Goal: Task Accomplishment & Management: Complete application form

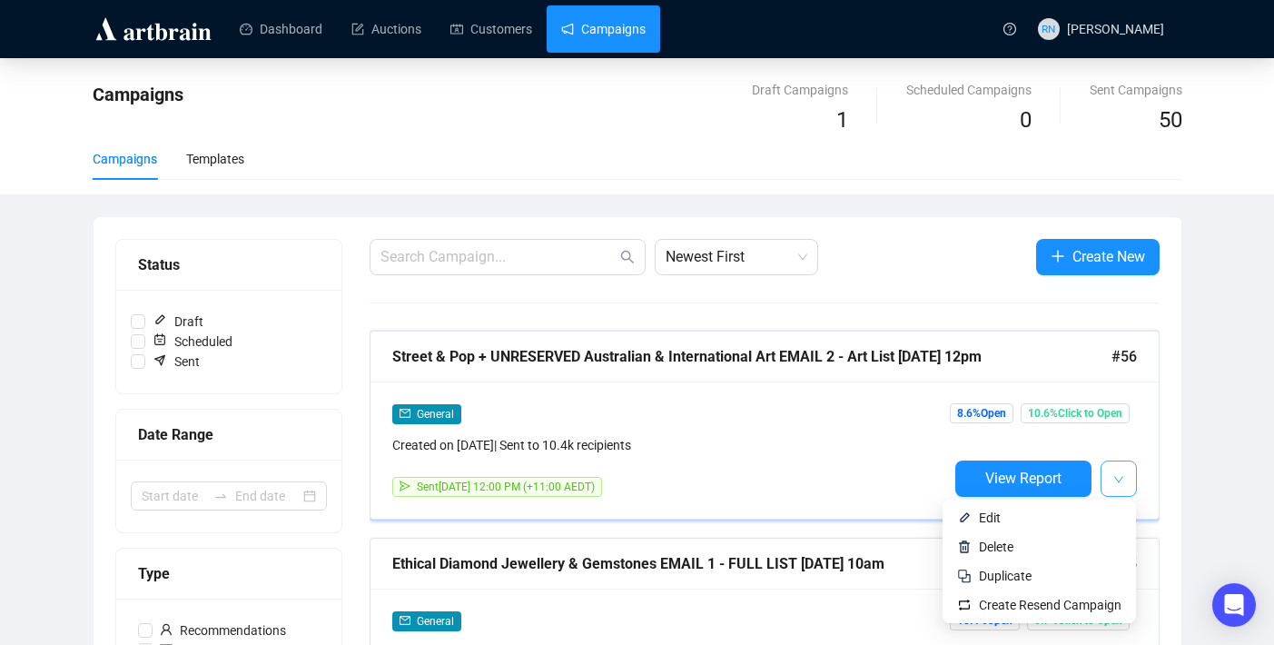
click at [1123, 479] on button "button" at bounding box center [1118, 478] width 36 height 36
click at [1031, 581] on span "Duplicate" at bounding box center [1050, 576] width 143 height 20
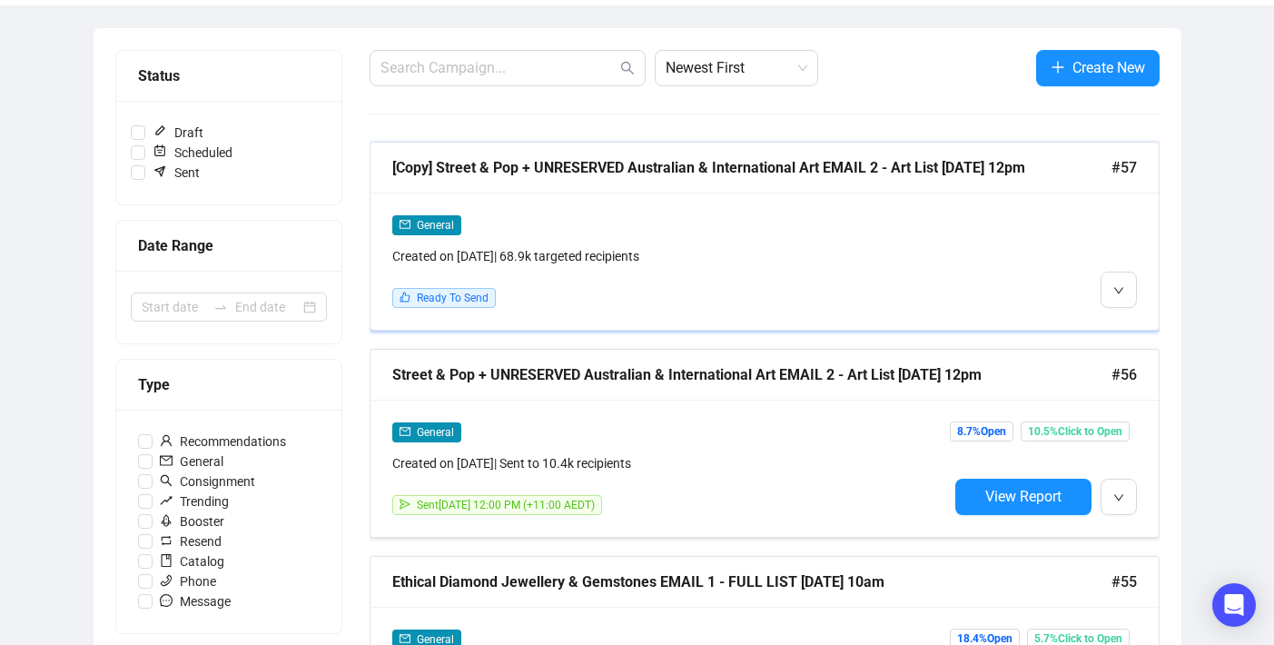
scroll to position [204, 0]
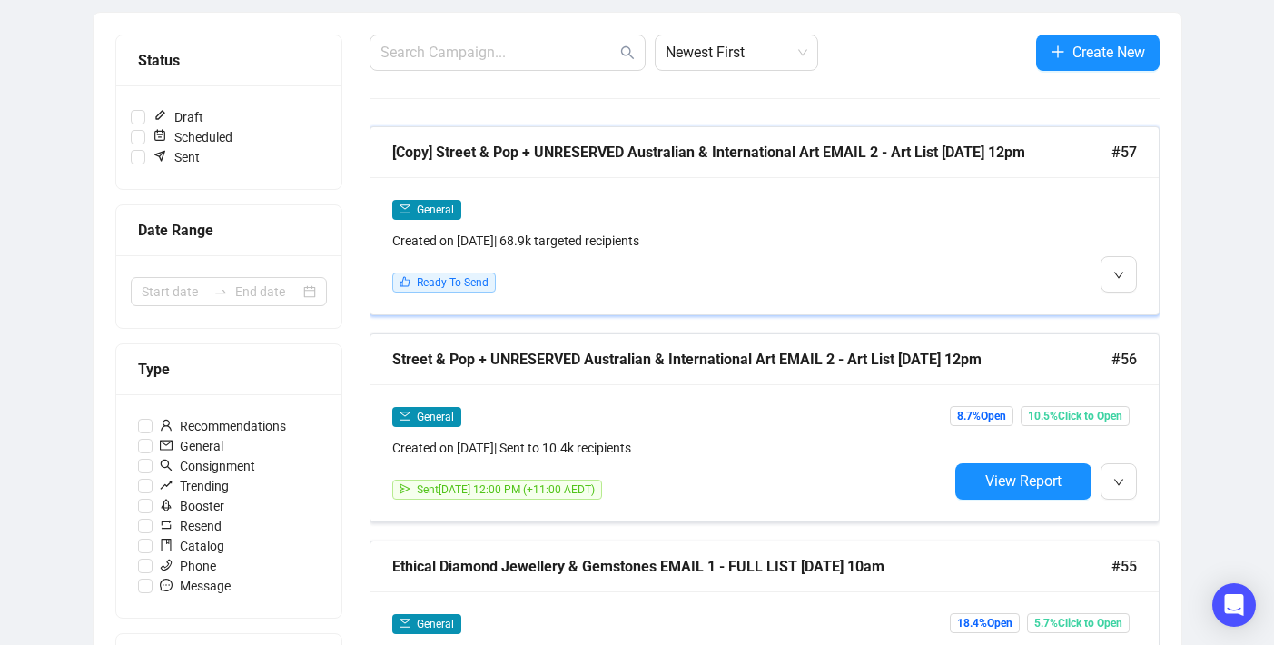
click at [766, 261] on div "General Created on [DATE] | 68.9k targeted recipients Ready To Send" at bounding box center [670, 246] width 556 height 94
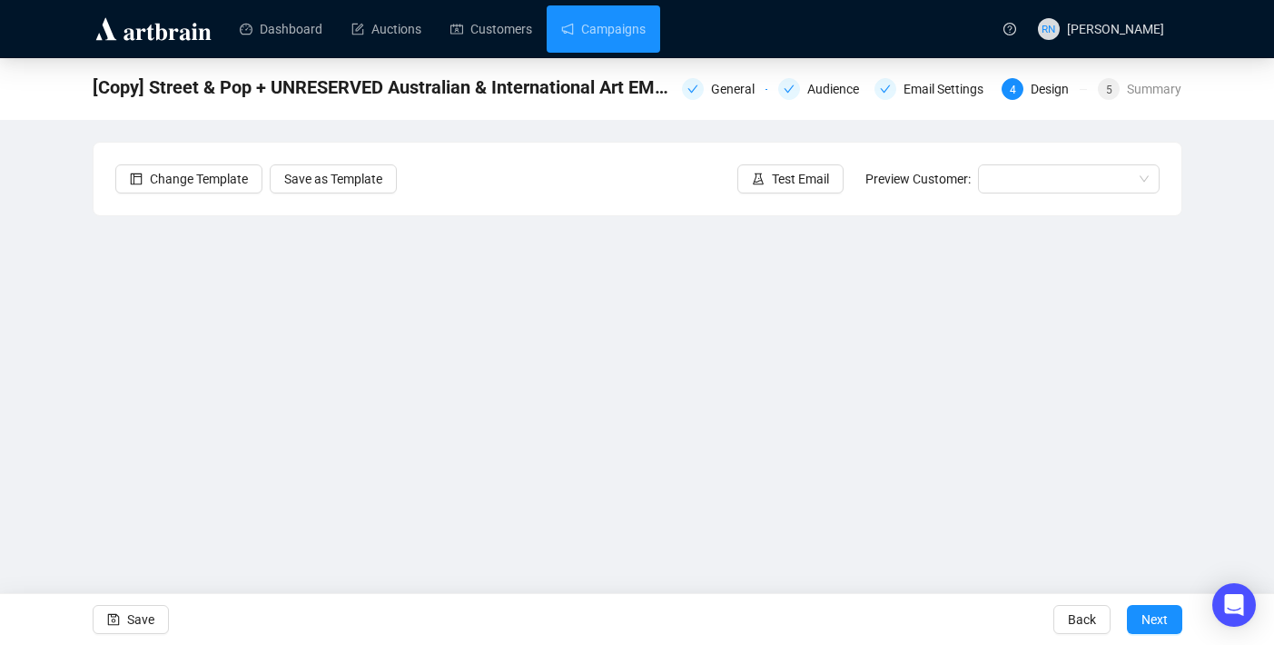
click at [617, 214] on div "Change Template Save as Template Test Email Preview Customer:" at bounding box center [638, 179] width 1088 height 73
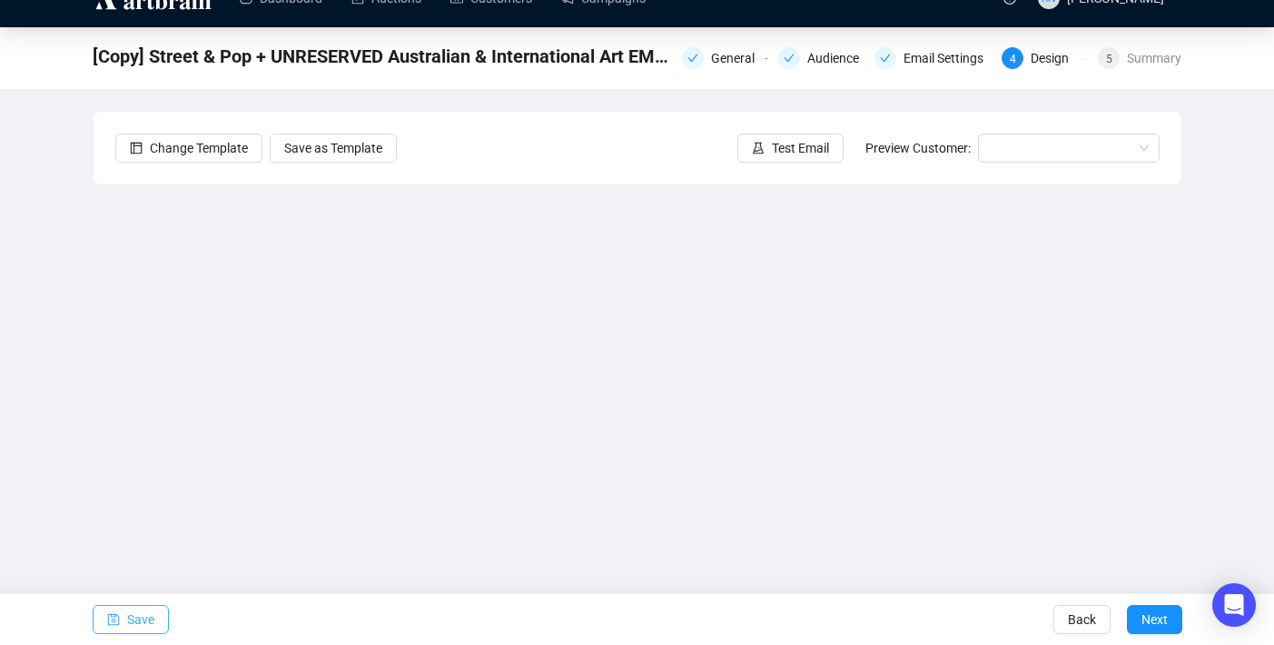
click at [157, 614] on button "Save" at bounding box center [131, 619] width 76 height 29
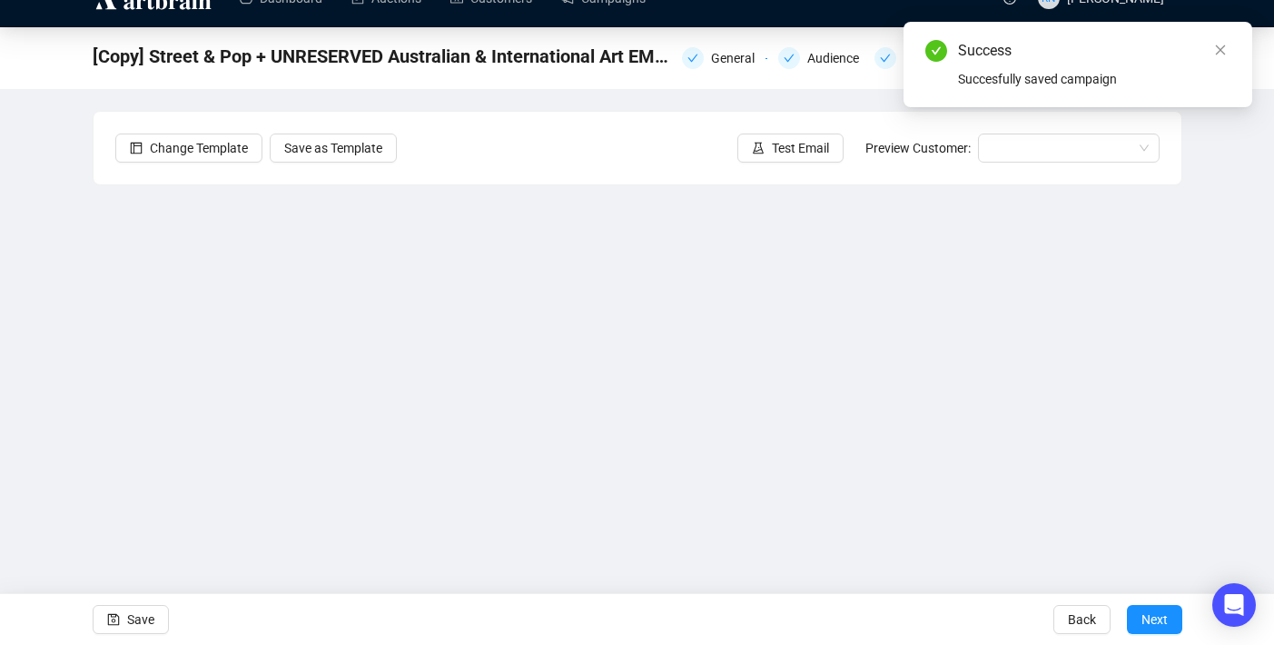
click at [715, 72] on div "[Copy] Street & Pop + UNRESERVED Australian & International Art EMAIL 2 - Art L…" at bounding box center [638, 56] width 1090 height 36
click at [711, 61] on div "General" at bounding box center [738, 58] width 54 height 22
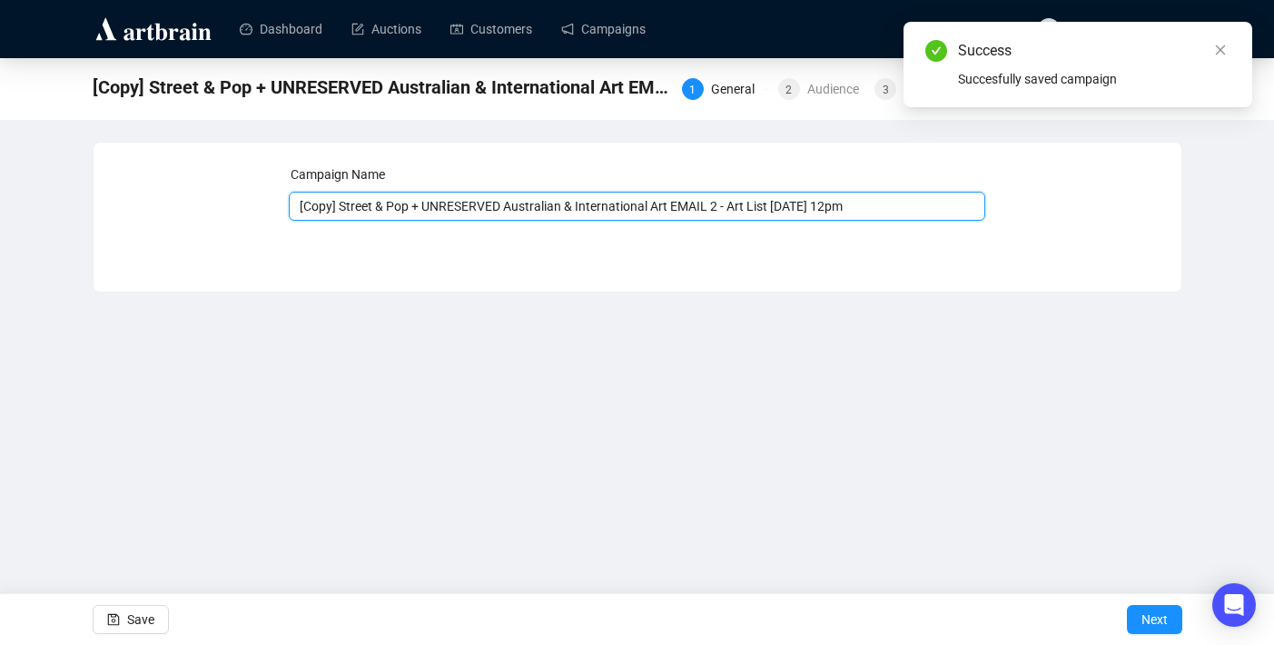
drag, startPoint x: 340, startPoint y: 207, endPoint x: 212, endPoint y: 198, distance: 129.3
click at [212, 198] on div "Campaign Name [Copy] Street & Pop + UNRESERVED Australian & International Art E…" at bounding box center [637, 203] width 1044 height 78
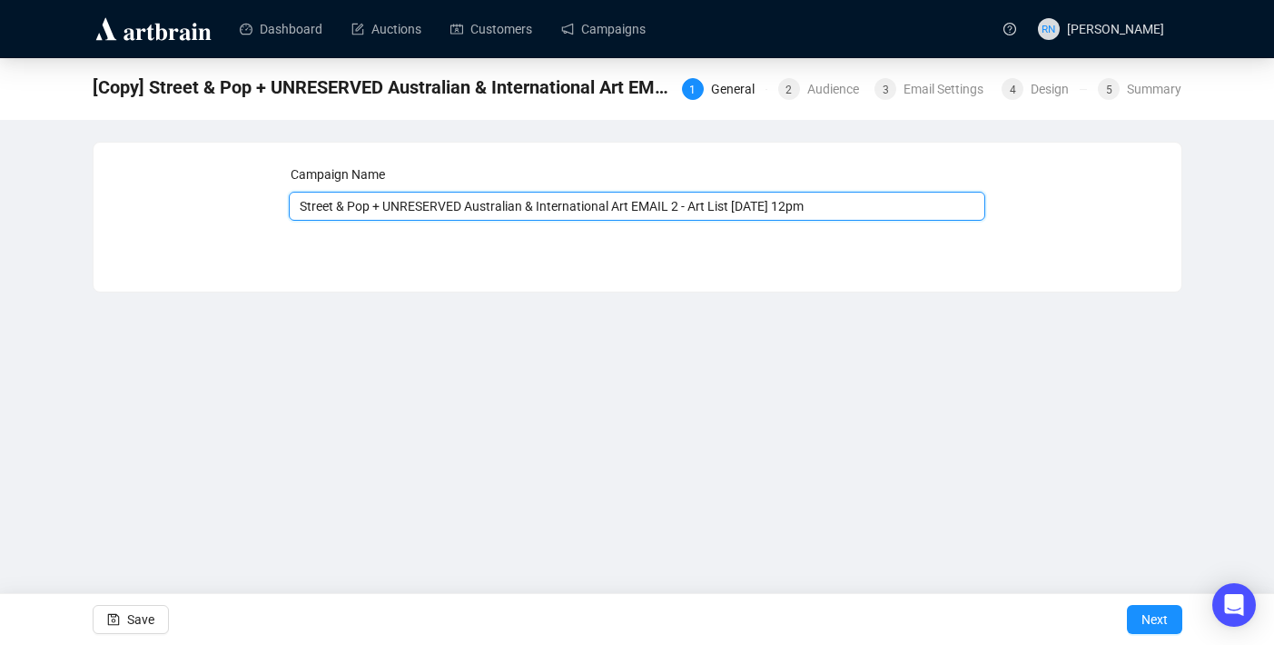
drag, startPoint x: 644, startPoint y: 208, endPoint x: 380, endPoint y: 205, distance: 264.2
click at [380, 205] on input "Street & Pop + UNRESERVED Australian & International Art EMAIL 2 - Art List [DA…" at bounding box center [637, 206] width 696 height 29
click at [423, 207] on input "Street & Pop EMAIL 2 - Art List [DATE] 12pm" at bounding box center [637, 206] width 696 height 29
click at [453, 202] on input "Street & Pop EMAIL 3 - Art List [DATE] 12pm" at bounding box center [637, 206] width 696 height 29
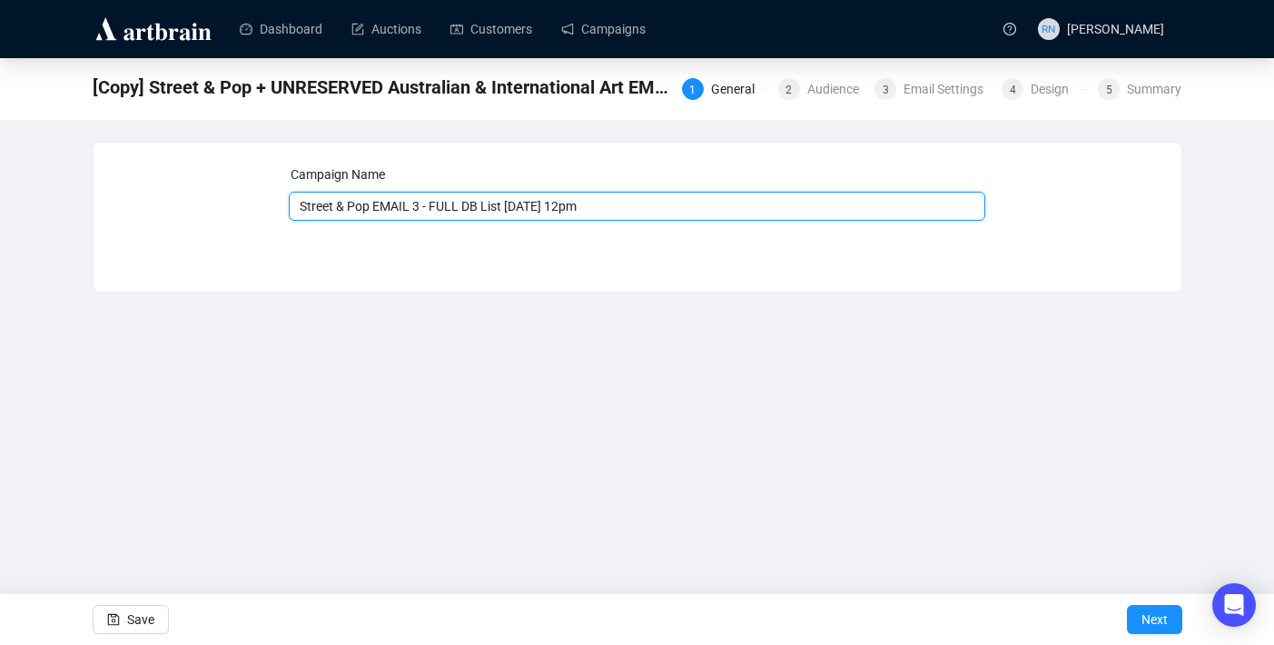
click at [532, 206] on input "Street & Pop EMAIL 3 - FULL DB List [DATE] 12pm" at bounding box center [637, 206] width 696 height 29
click at [577, 210] on input "Street & Pop EMAIL 3 - FULL DB List [DATE] 12pm" at bounding box center [637, 206] width 696 height 29
type input "Street & Pop EMAIL 3 - FULL DB List [DATE] 2pm"
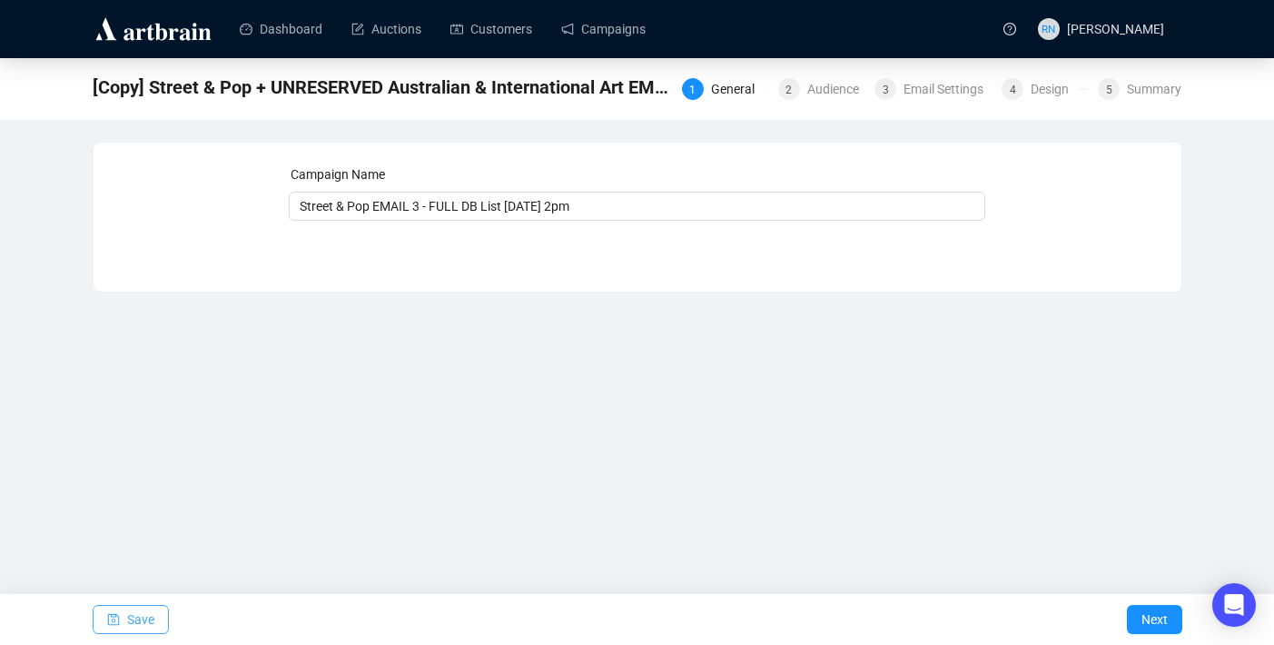
click at [127, 617] on span "Save" at bounding box center [140, 619] width 27 height 51
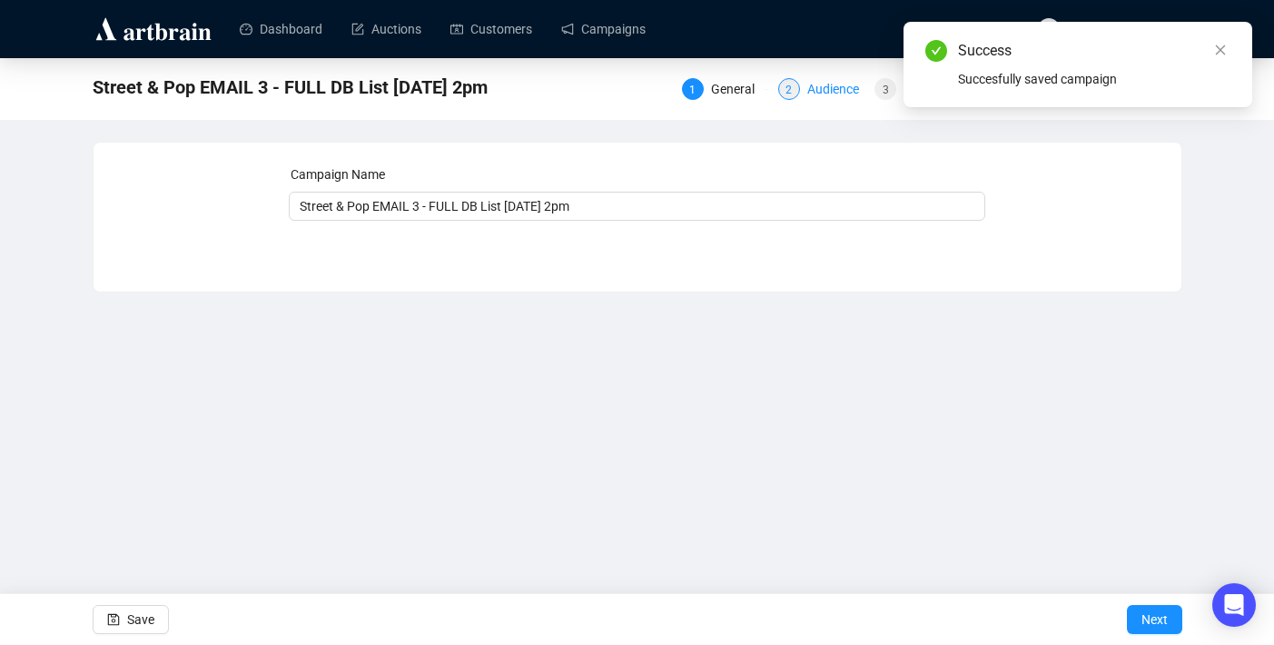
click at [807, 91] on div "Audience" at bounding box center [838, 89] width 63 height 22
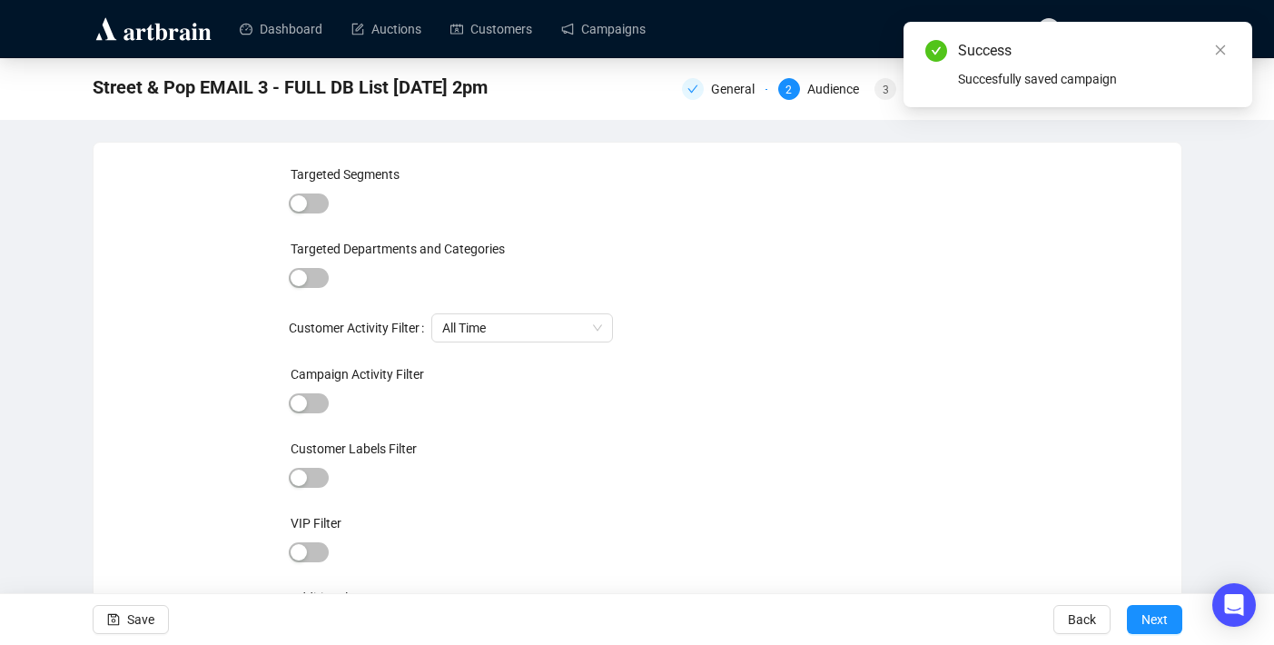
scroll to position [40, 0]
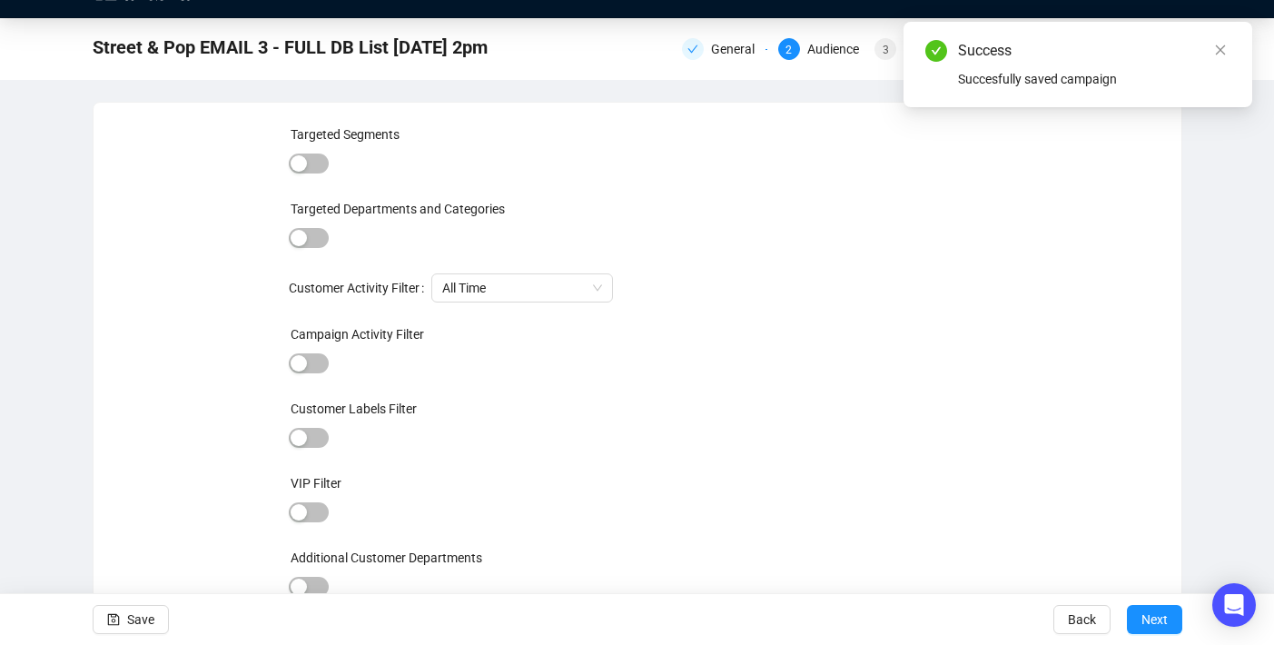
click at [84, 625] on div "Save Back Next" at bounding box center [637, 619] width 1274 height 52
click at [111, 625] on icon "save" at bounding box center [113, 619] width 13 height 13
click at [890, 51] on div "3" at bounding box center [885, 49] width 22 height 22
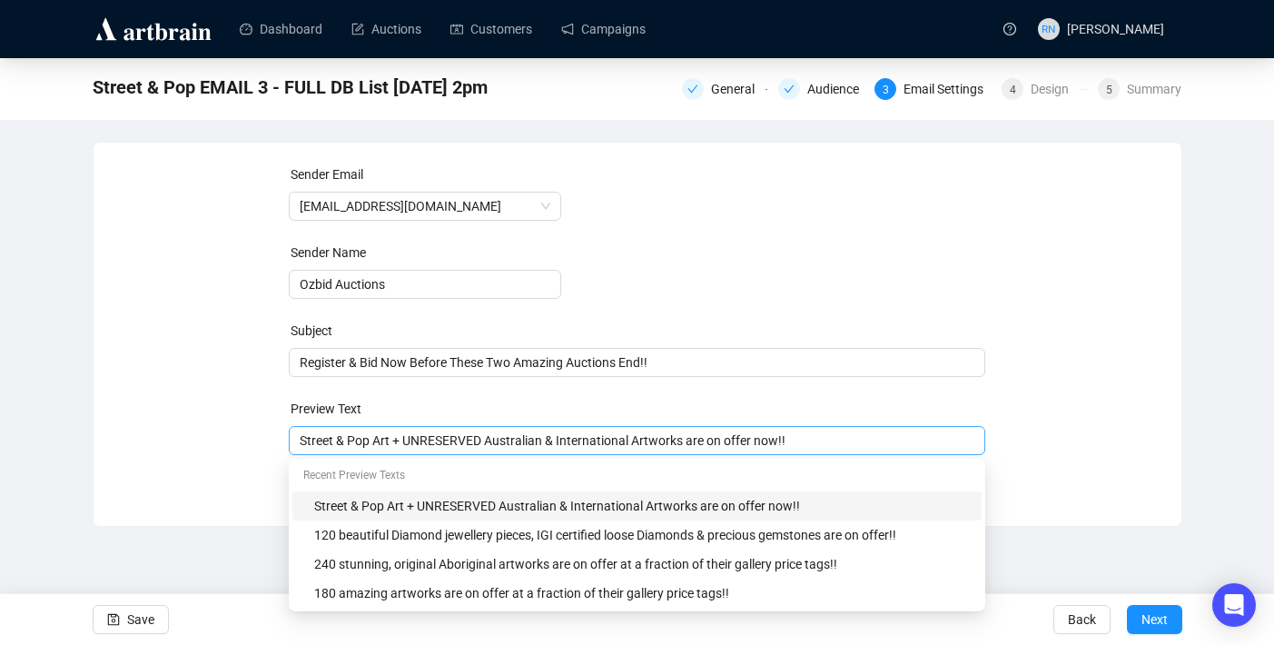
click at [295, 444] on div "Street & Pop Art + UNRESERVED Australian & International Artworks are on offer …" at bounding box center [637, 440] width 696 height 29
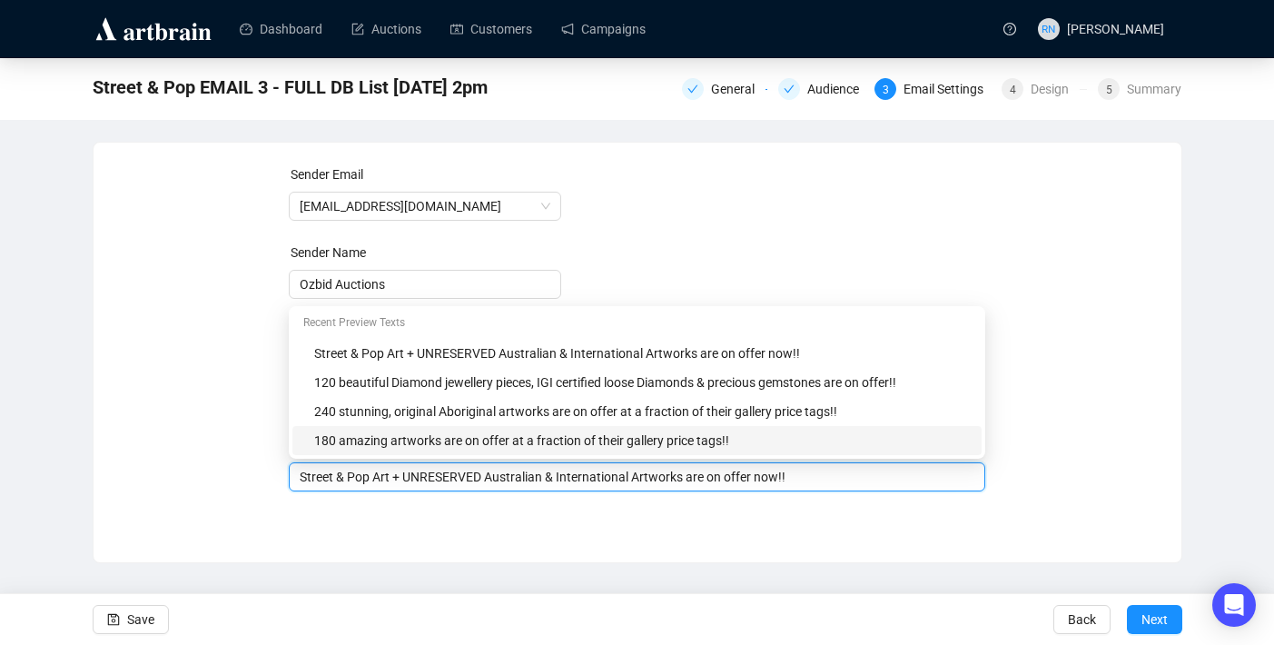
click at [300, 477] on input "Street & Pop Art + UNRESERVED Australian & International Artworks are on offer …" at bounding box center [637, 477] width 675 height 20
drag, startPoint x: 476, startPoint y: 478, endPoint x: 725, endPoint y: 474, distance: 249.7
click at [725, 474] on input "120 Amazing Street & Pop Art + UNRESERVED Australian & International Artworks a…" at bounding box center [637, 477] width 675 height 20
click at [767, 479] on input "[STREET_ADDRESS] & Pop Artworks are on offer now!!" at bounding box center [637, 477] width 675 height 20
click at [600, 478] on input "[STREET_ADDRESS] & Pop Artworks are on offer now!!" at bounding box center [637, 477] width 675 height 20
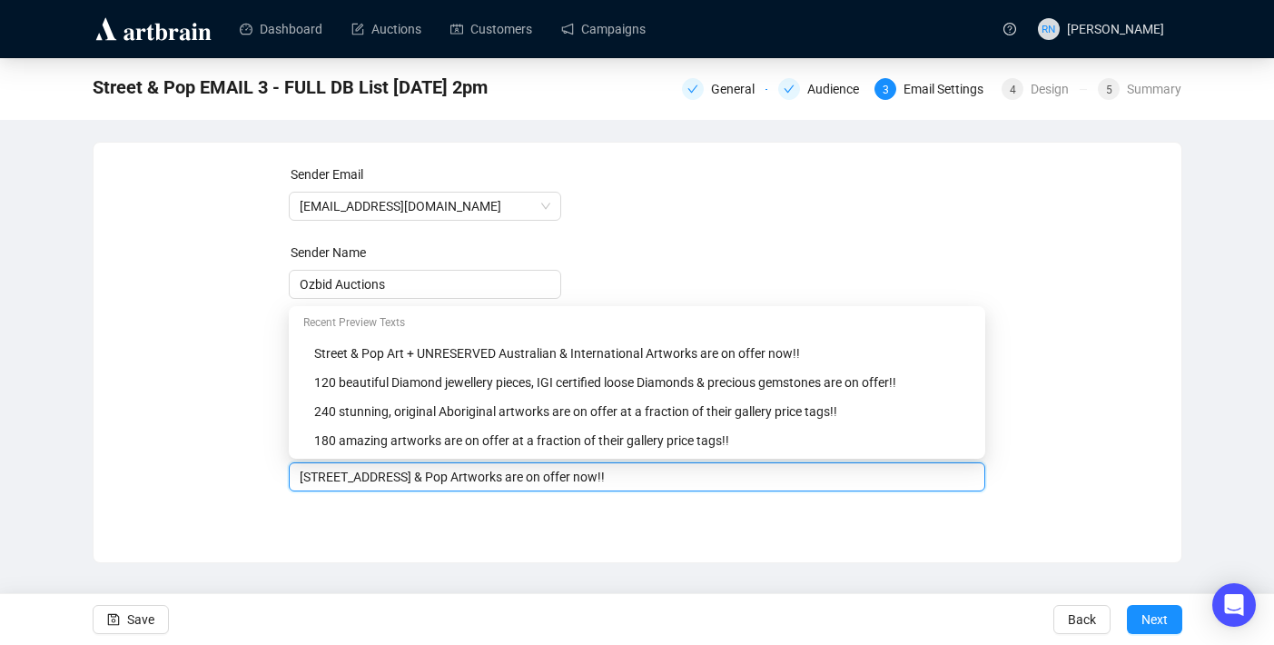
click at [600, 478] on input "[STREET_ADDRESS] & Pop Artworks are on offer now!!" at bounding box center [637, 477] width 675 height 20
type input "[STREET_ADDRESS] & Pop Artworks are on offer at a Fraction of Gallery Prices!!"
click at [429, 527] on div "Sender Email [EMAIL_ADDRESS][DOMAIN_NAME] Sender Name Ozbid Auctions Subject Re…" at bounding box center [638, 339] width 1088 height 392
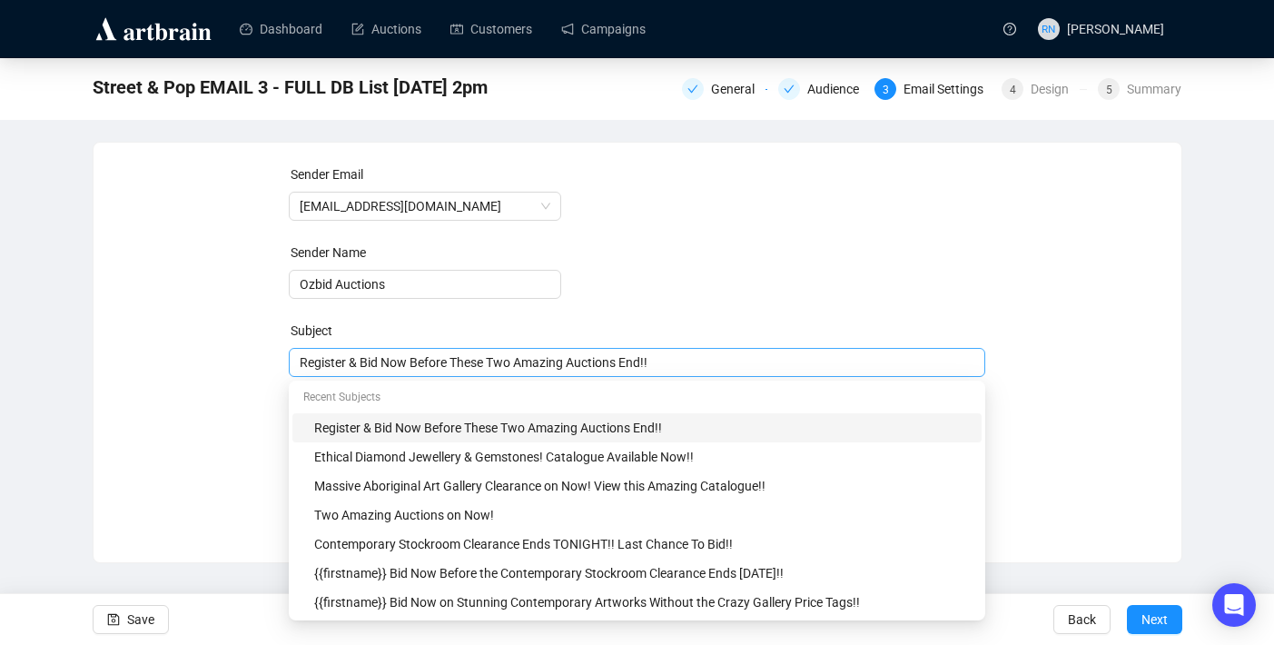
drag, startPoint x: 299, startPoint y: 362, endPoint x: 683, endPoint y: 370, distance: 384.2
click at [683, 370] on div "Register & Bid Now Before These Two Amazing Auctions End!!" at bounding box center [637, 362] width 696 height 29
click at [675, 356] on input "search" at bounding box center [629, 362] width 658 height 27
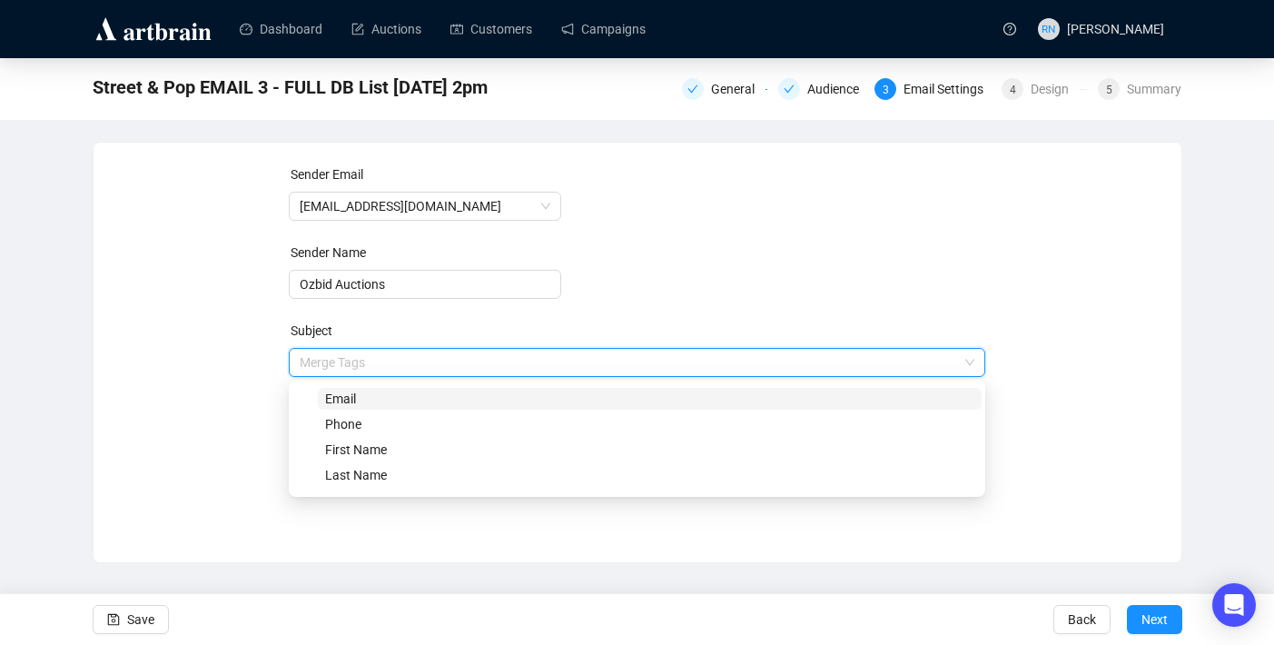
click at [641, 354] on input "search" at bounding box center [629, 362] width 658 height 27
click at [487, 362] on input "search" at bounding box center [629, 362] width 658 height 27
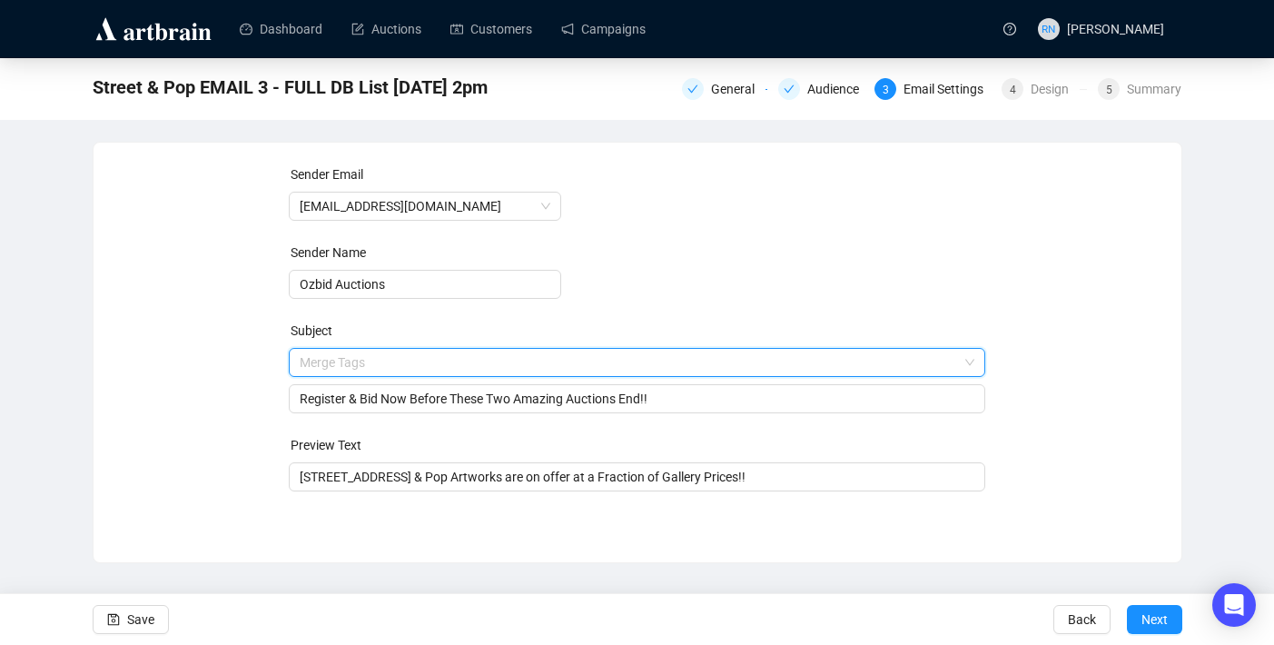
click at [195, 400] on div "Sender Email [EMAIL_ADDRESS][DOMAIN_NAME] Sender Name Ozbid Auctions Subject Me…" at bounding box center [637, 338] width 1044 height 349
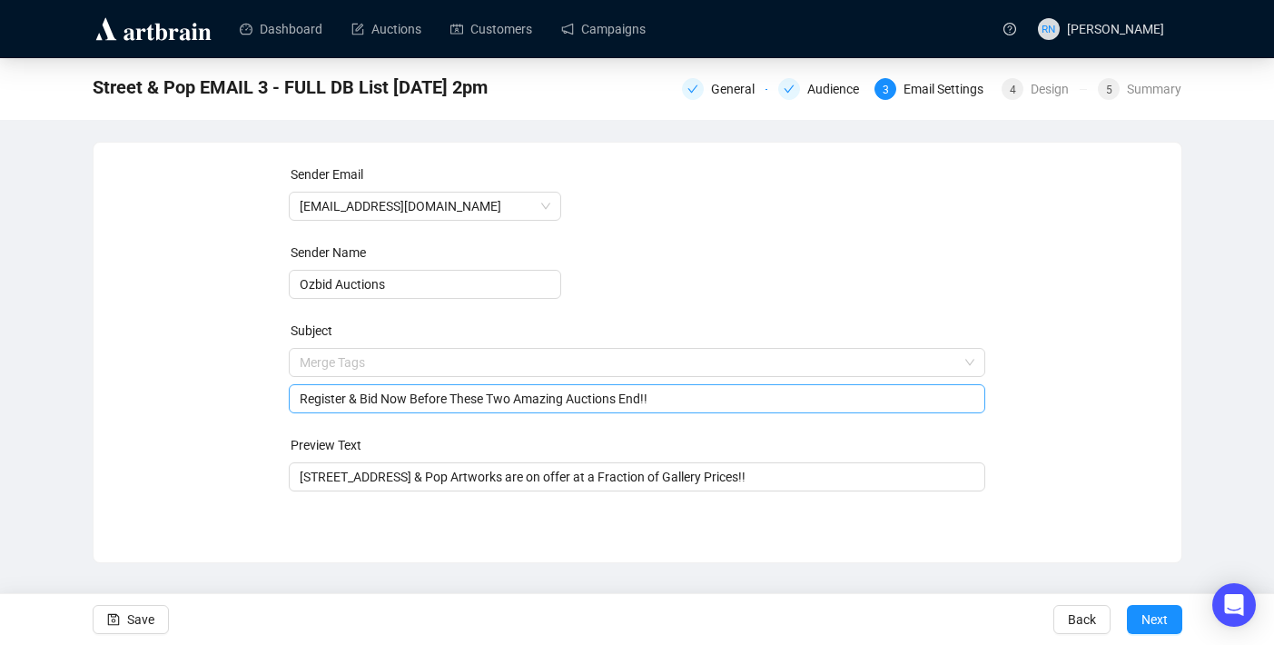
click at [340, 400] on input "Register & Bid Now Before These Two Amazing Auctions End!!" at bounding box center [637, 399] width 675 height 20
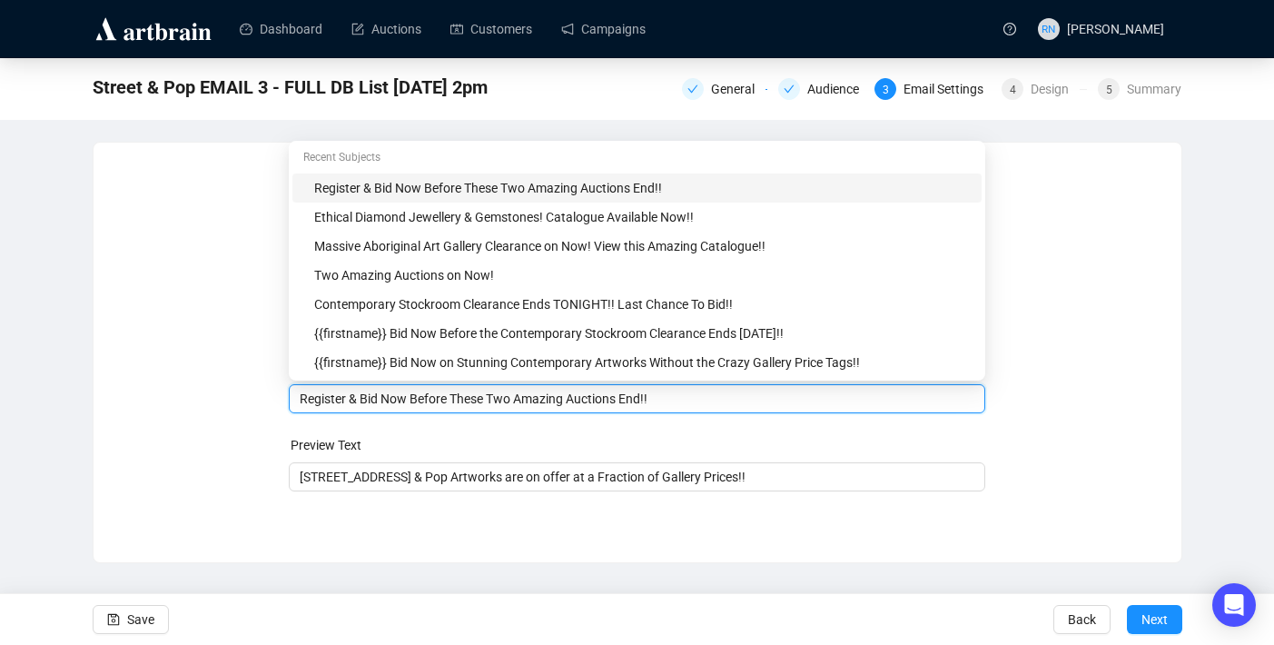
click at [340, 400] on input "Register & Bid Now Before These Two Amazing Auctions End!!" at bounding box center [637, 399] width 675 height 20
type input "Street & Pop Art Auction Ends Tonight!! Last Chance to Bid!"
click at [123, 618] on button "Save" at bounding box center [131, 619] width 76 height 29
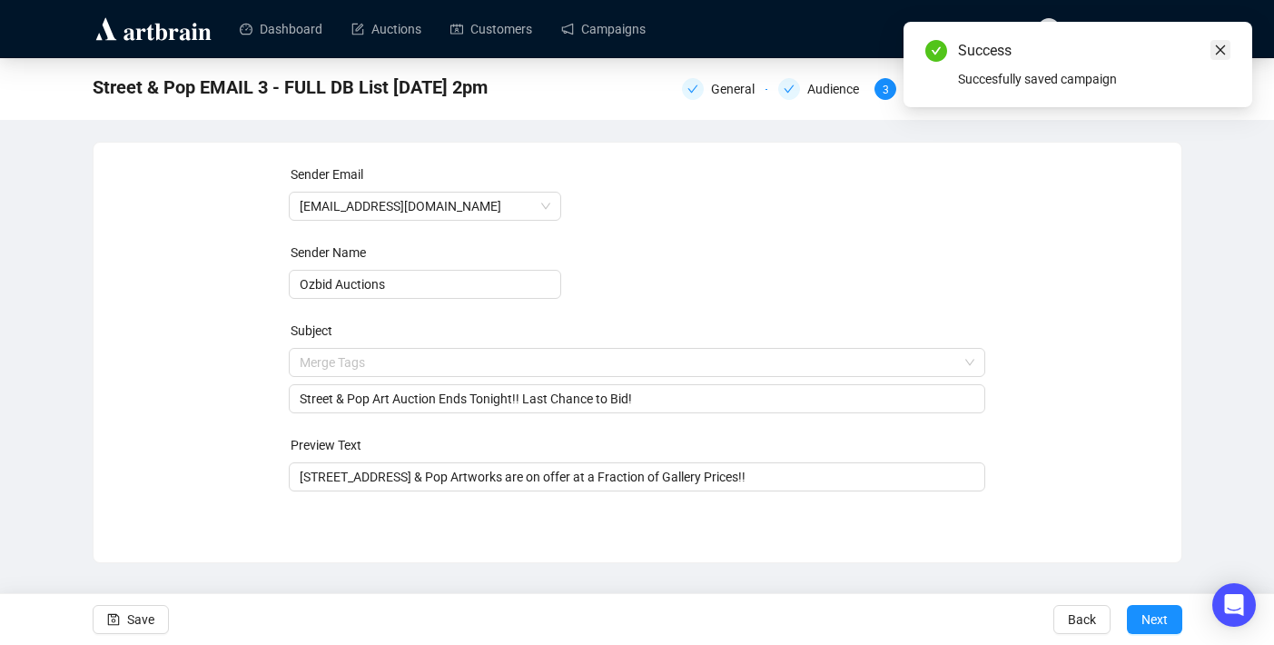
click at [1222, 48] on icon "close" at bounding box center [1220, 50] width 13 height 13
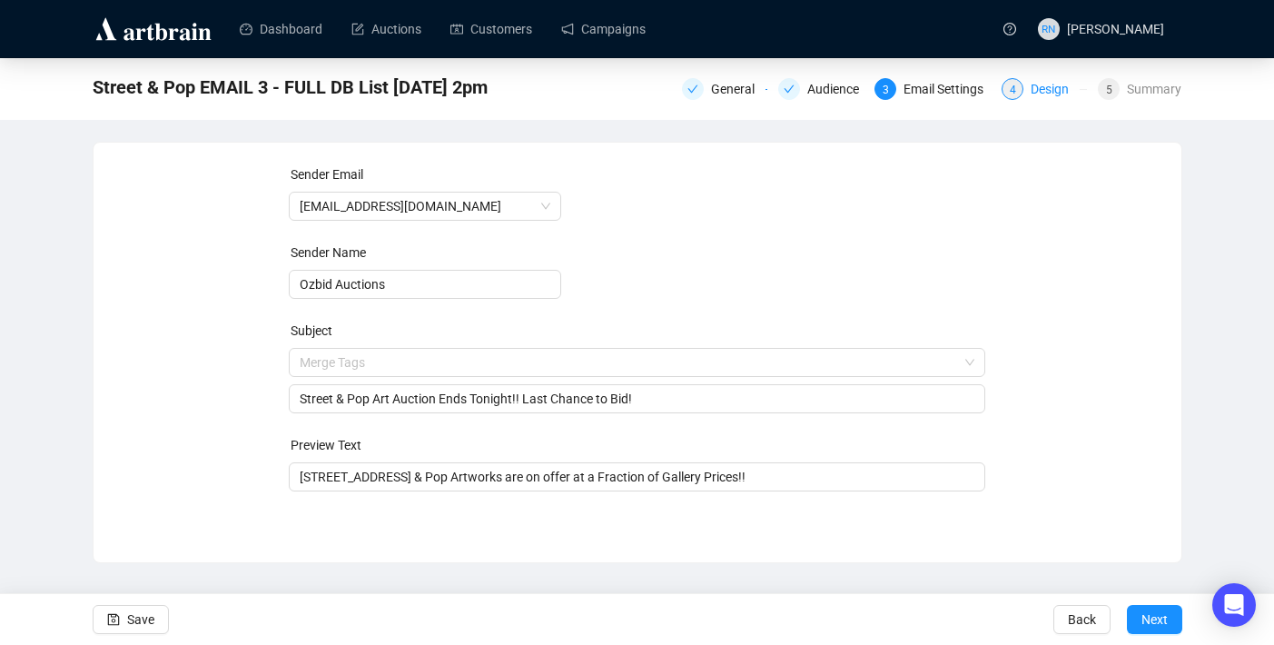
click at [1033, 93] on div "Design" at bounding box center [1055, 89] width 49 height 22
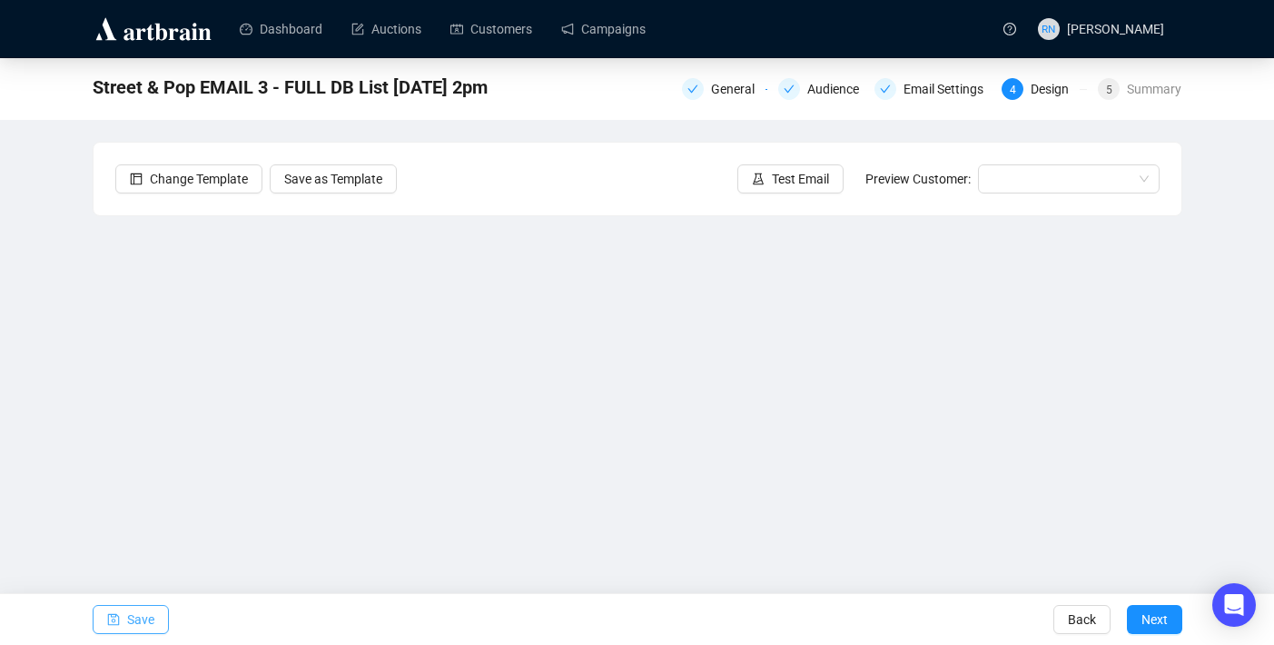
click at [148, 619] on span "Save" at bounding box center [140, 619] width 27 height 51
click at [160, 621] on button "Save" at bounding box center [131, 619] width 76 height 29
click at [133, 619] on span "Save" at bounding box center [140, 619] width 27 height 51
click at [156, 621] on button "Save" at bounding box center [131, 619] width 76 height 29
click at [163, 620] on button "Save" at bounding box center [131, 619] width 76 height 29
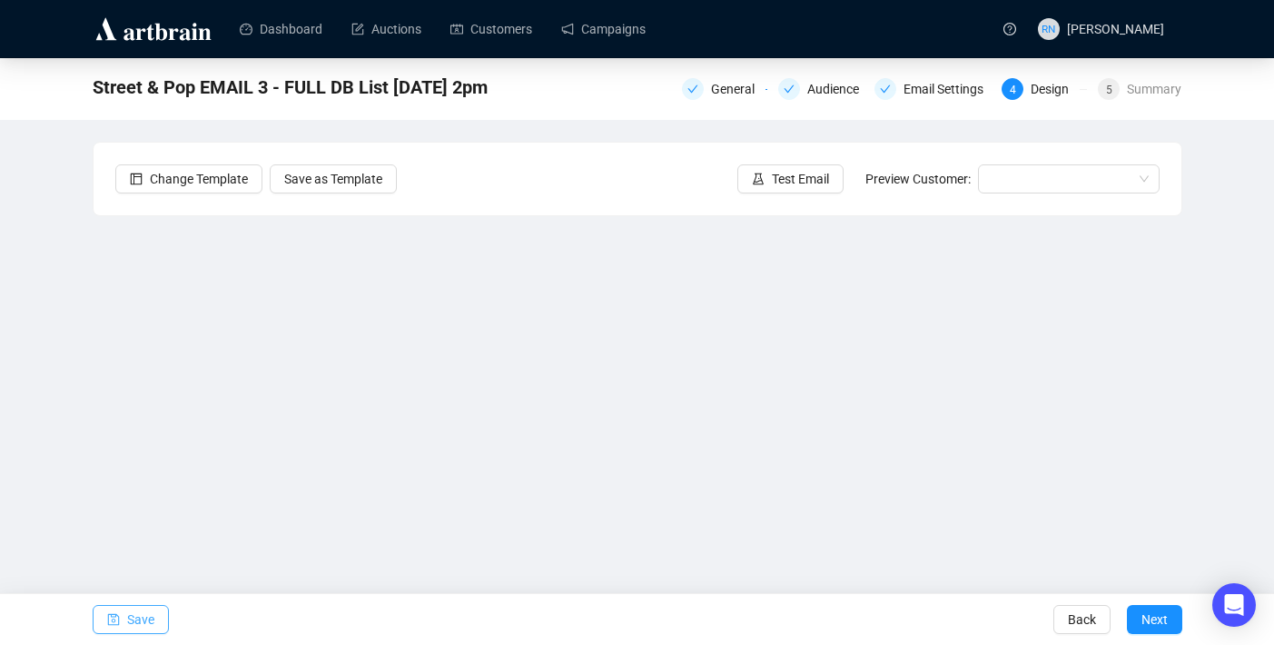
click at [140, 627] on span "Save" at bounding box center [140, 619] width 27 height 51
click at [153, 615] on span "Save" at bounding box center [140, 619] width 27 height 51
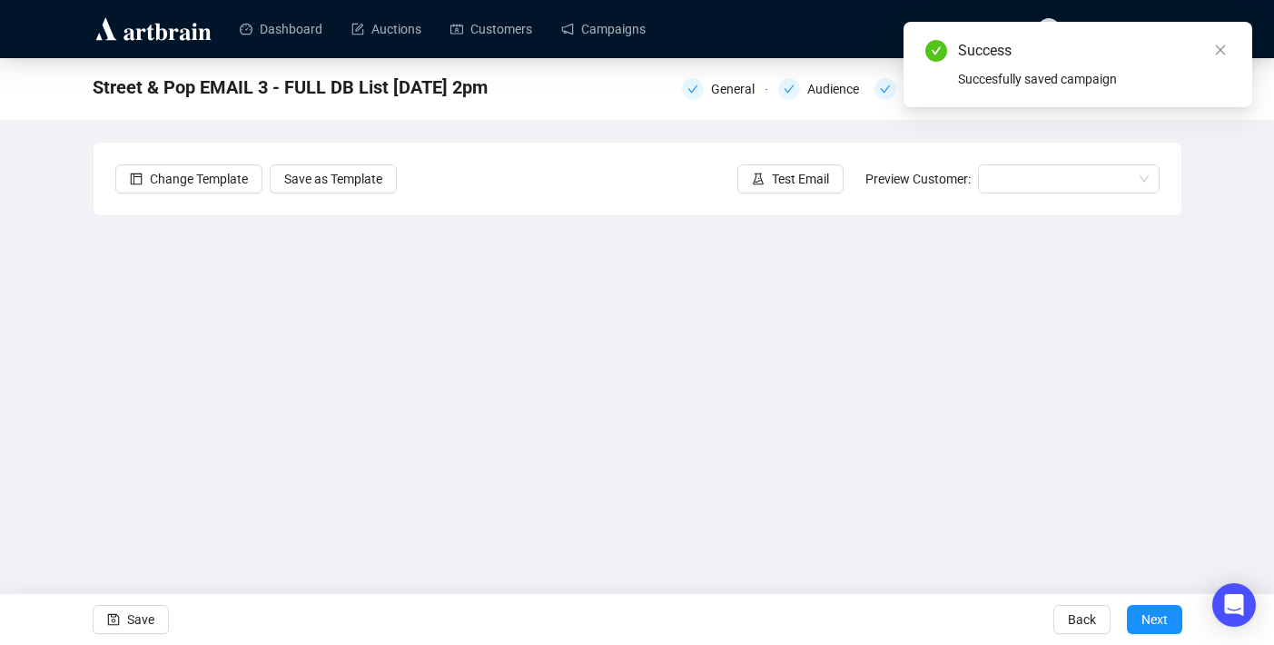
scroll to position [31, 0]
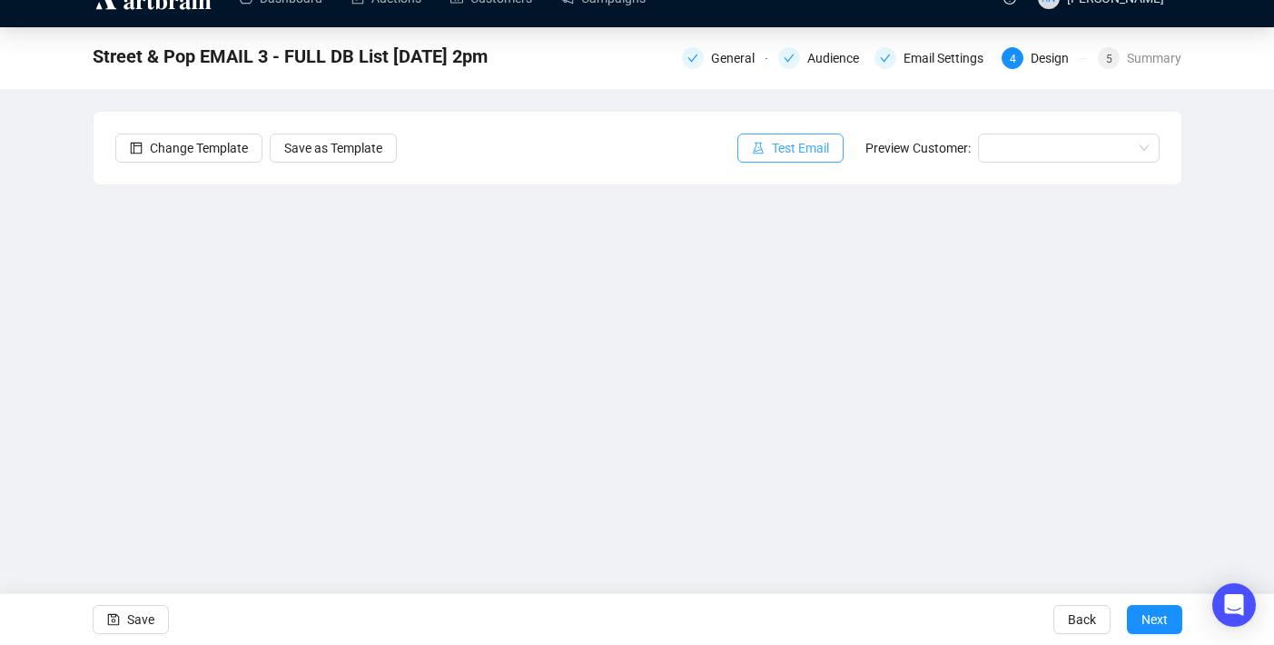
click at [794, 154] on span "Test Email" at bounding box center [800, 148] width 57 height 20
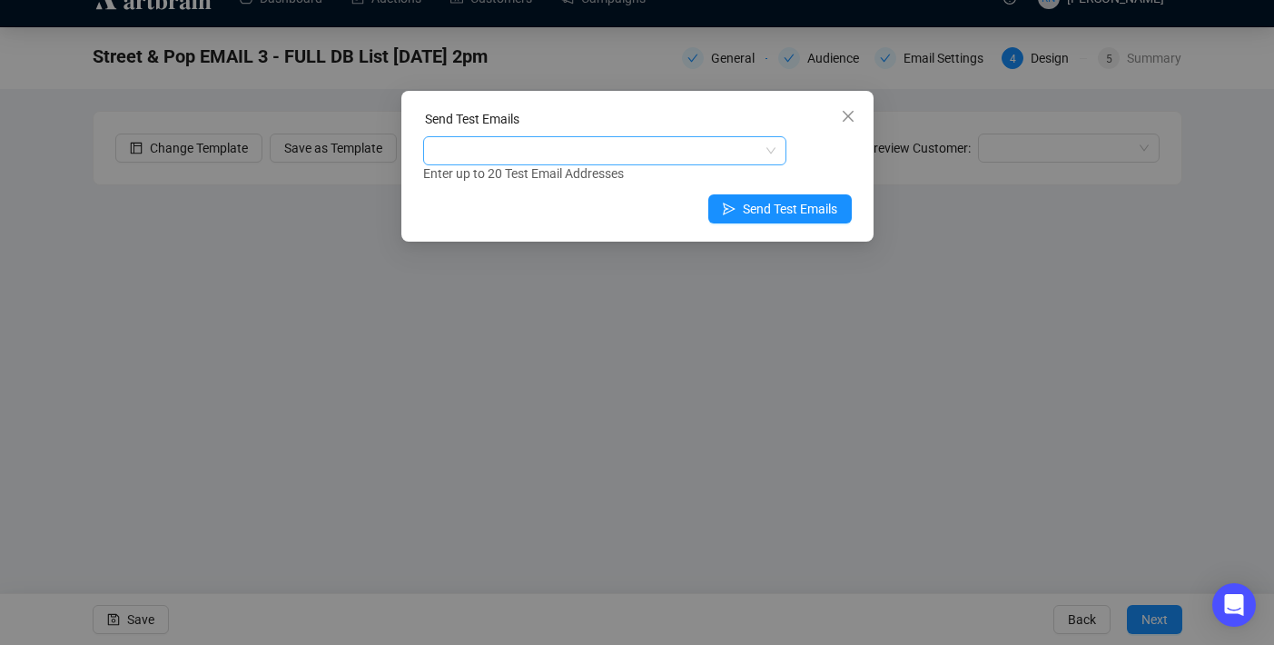
click at [615, 157] on div at bounding box center [595, 150] width 337 height 25
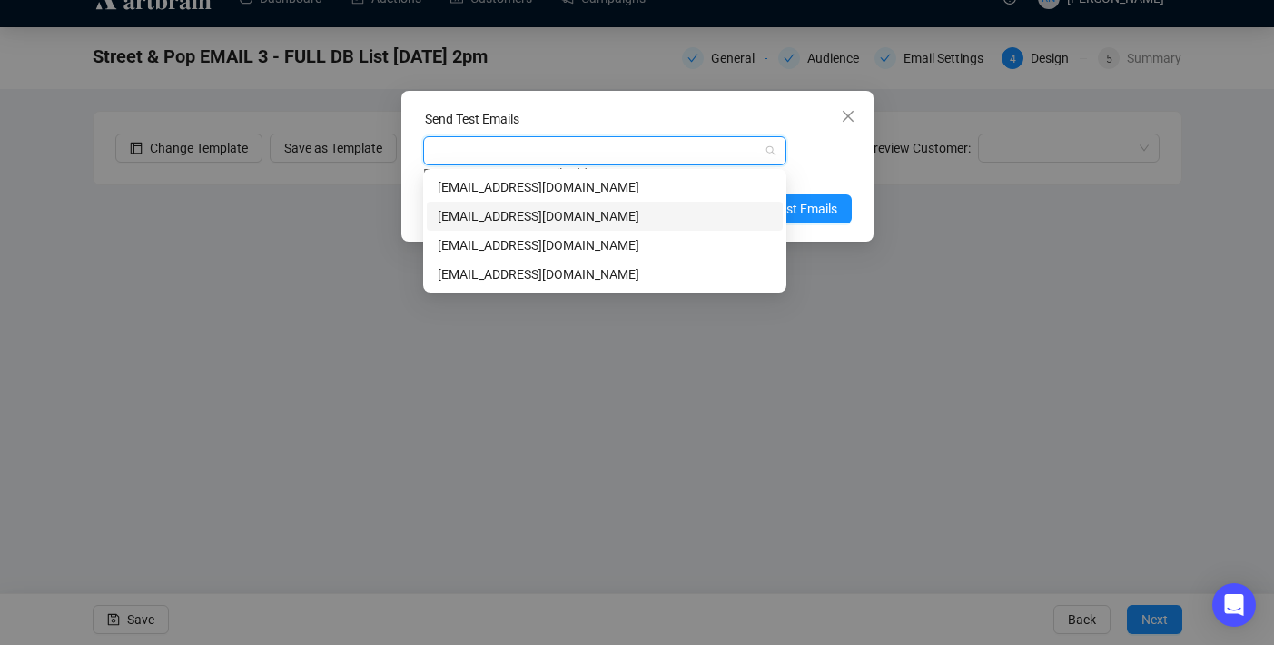
click at [597, 215] on div "art@ozbid.com.au" at bounding box center [605, 216] width 334 height 20
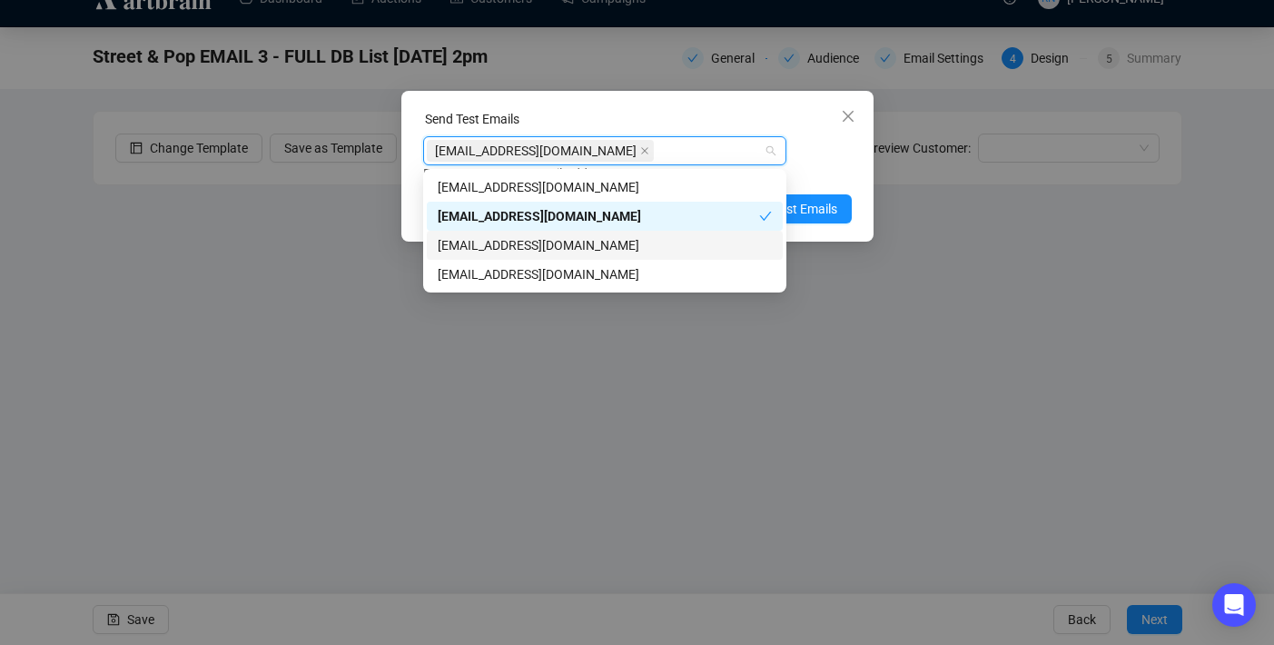
click at [597, 241] on div "info@ozbid.com.au" at bounding box center [605, 245] width 334 height 20
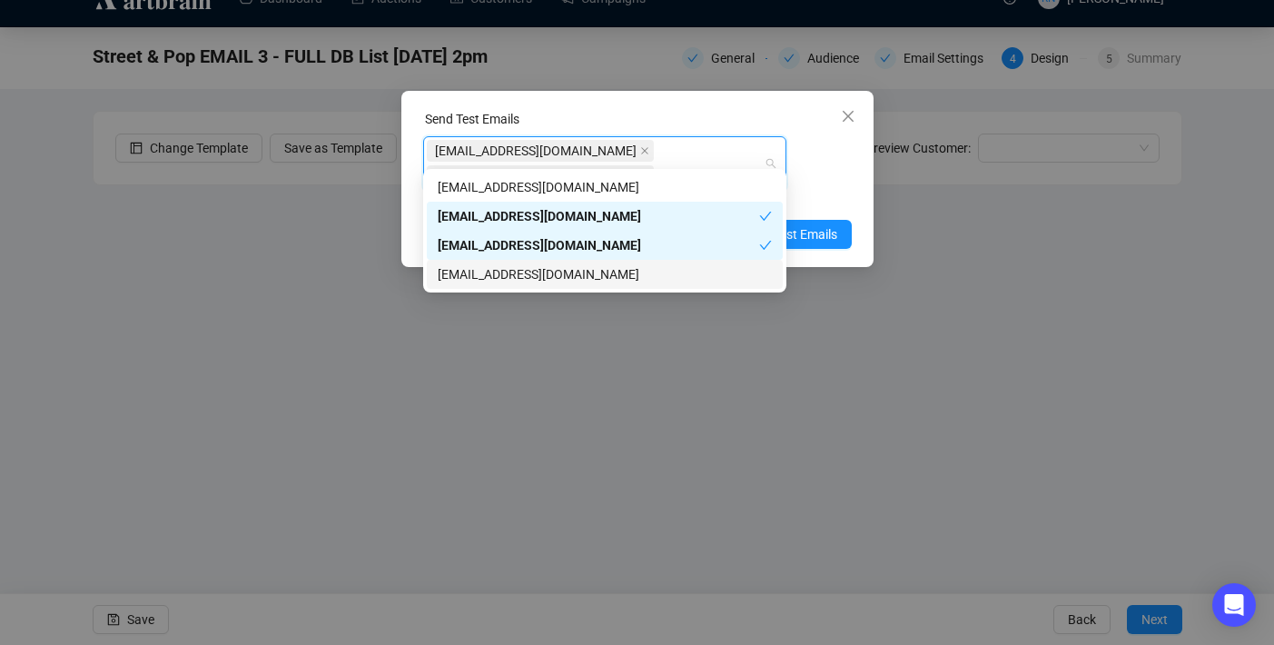
click at [597, 265] on div "reannonnavaratnam@gmail.com" at bounding box center [605, 274] width 334 height 20
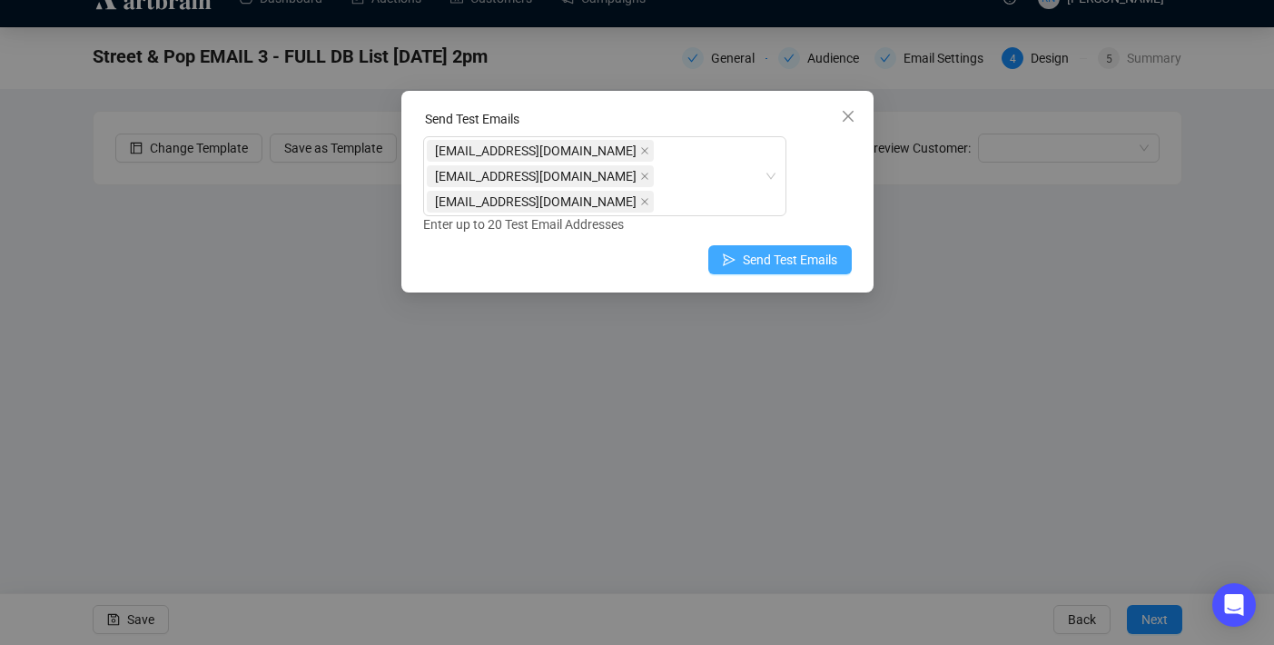
click at [832, 250] on span "Send Test Emails" at bounding box center [790, 260] width 94 height 20
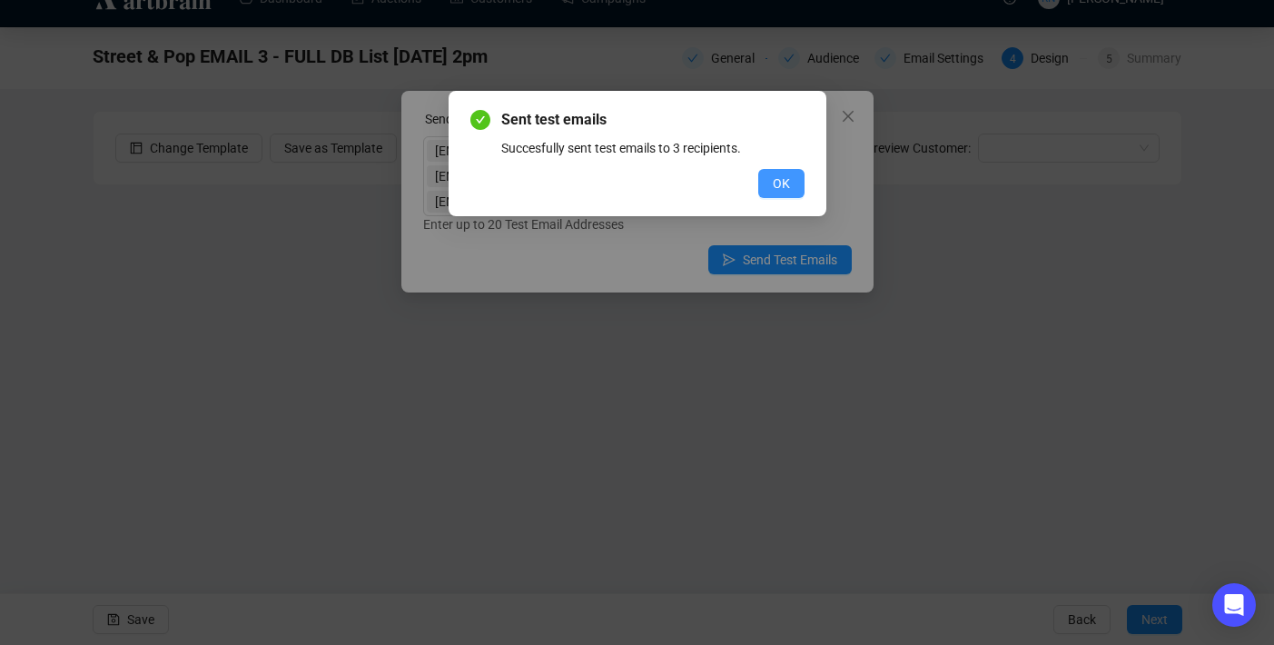
click at [791, 182] on button "OK" at bounding box center [781, 183] width 46 height 29
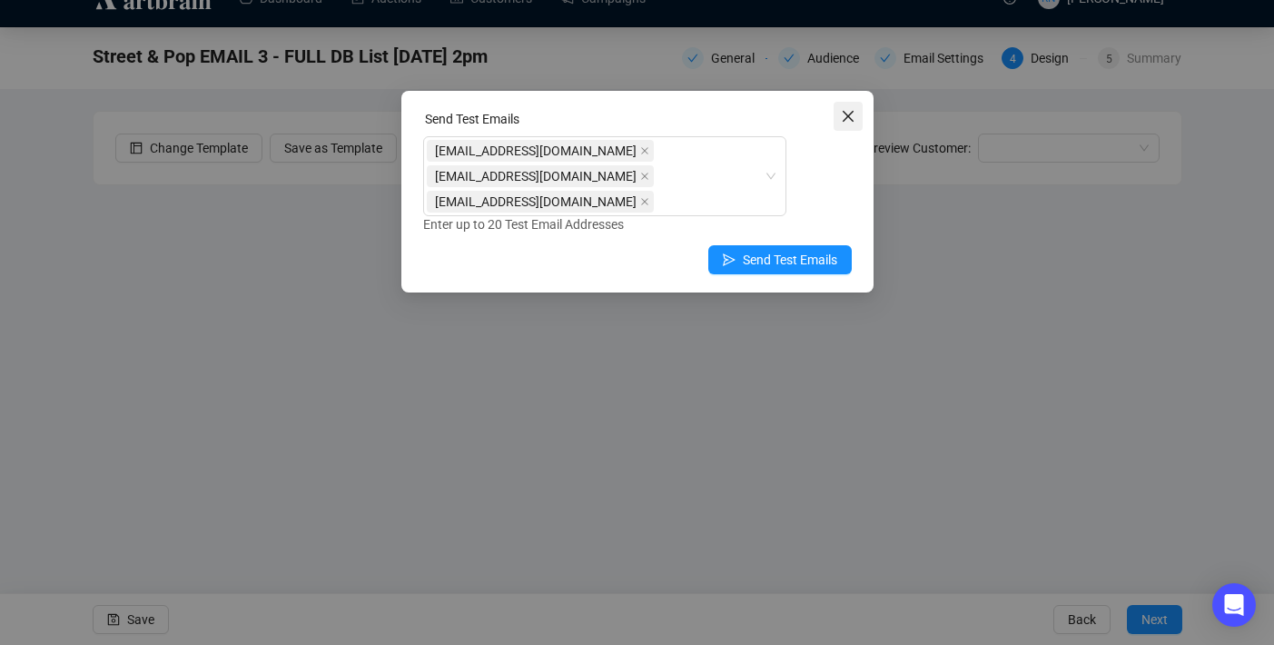
click at [851, 115] on icon "close" at bounding box center [848, 116] width 15 height 15
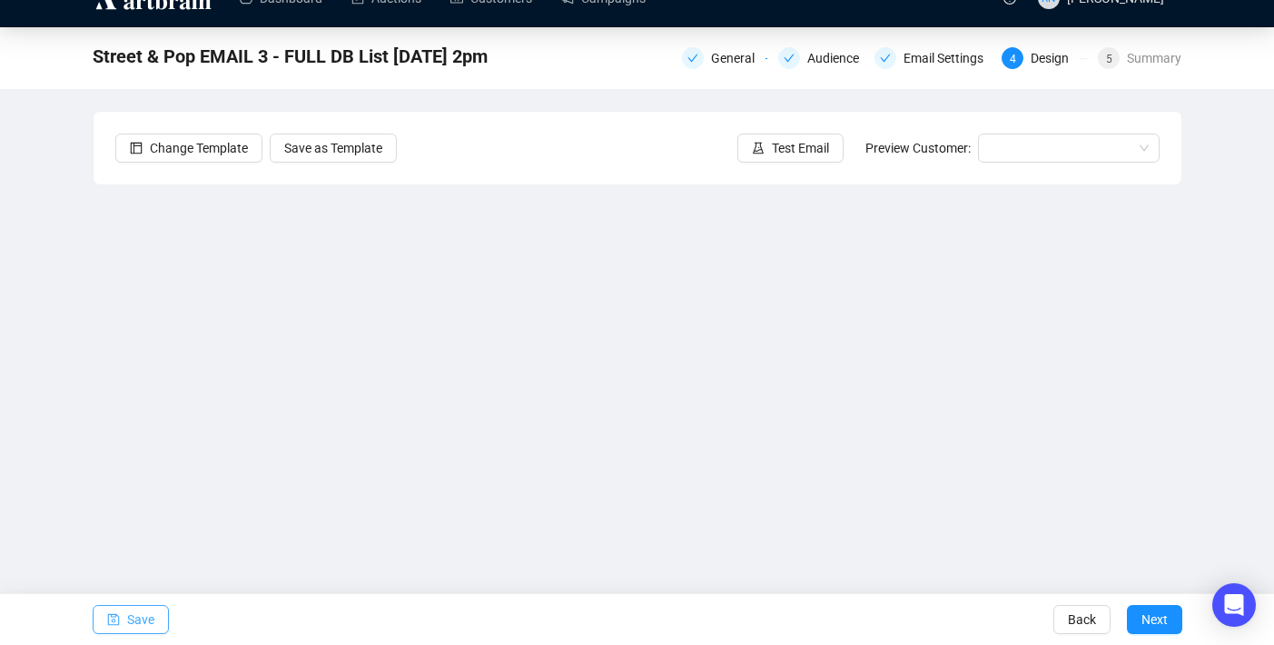
click at [143, 615] on span "Save" at bounding box center [140, 619] width 27 height 51
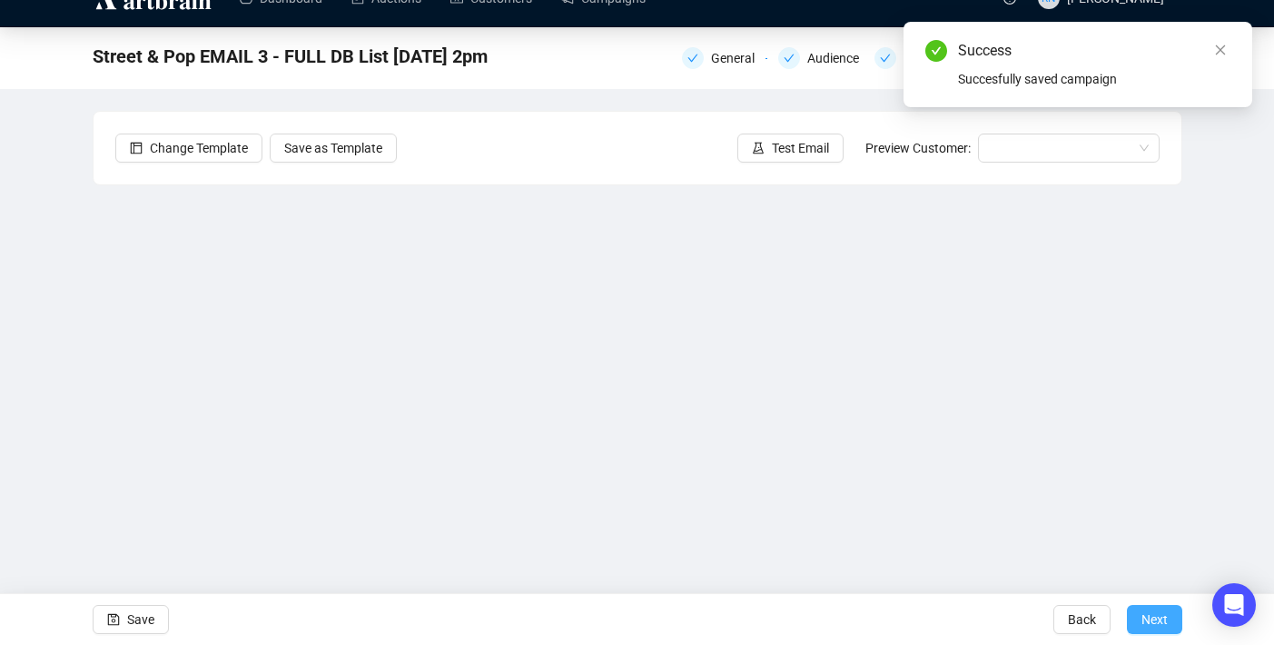
click at [1143, 615] on span "Next" at bounding box center [1154, 619] width 26 height 51
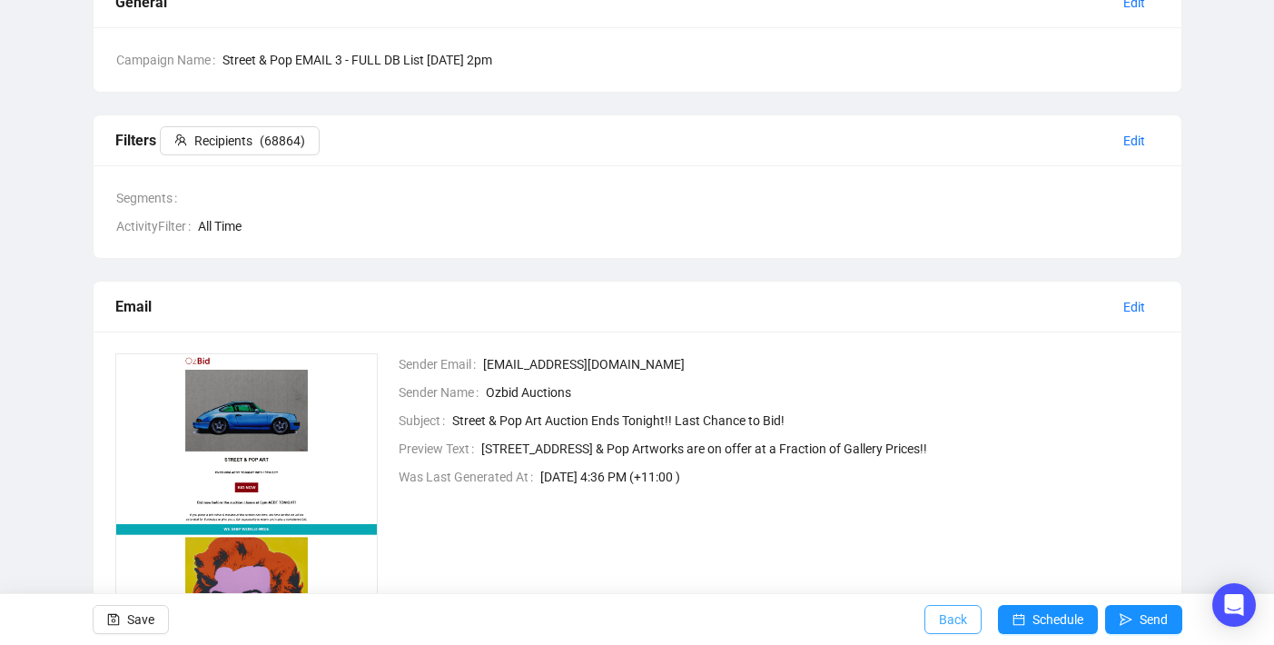
scroll to position [179, 0]
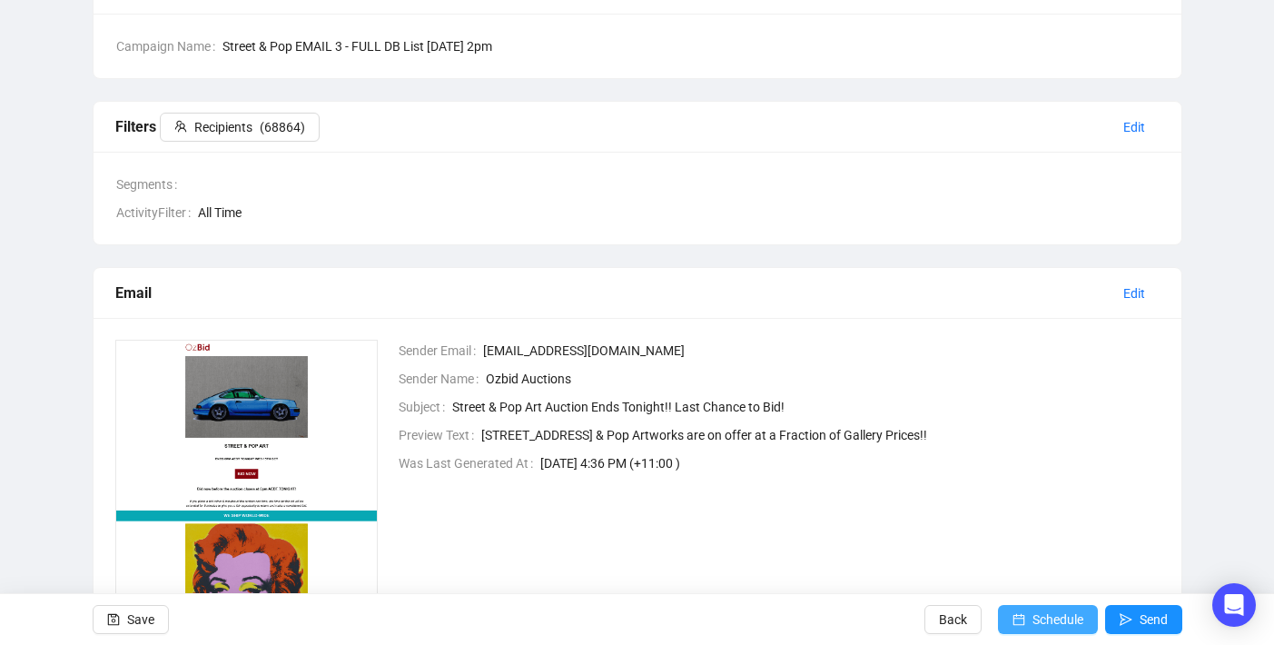
click at [1021, 623] on button "Schedule" at bounding box center [1048, 619] width 100 height 29
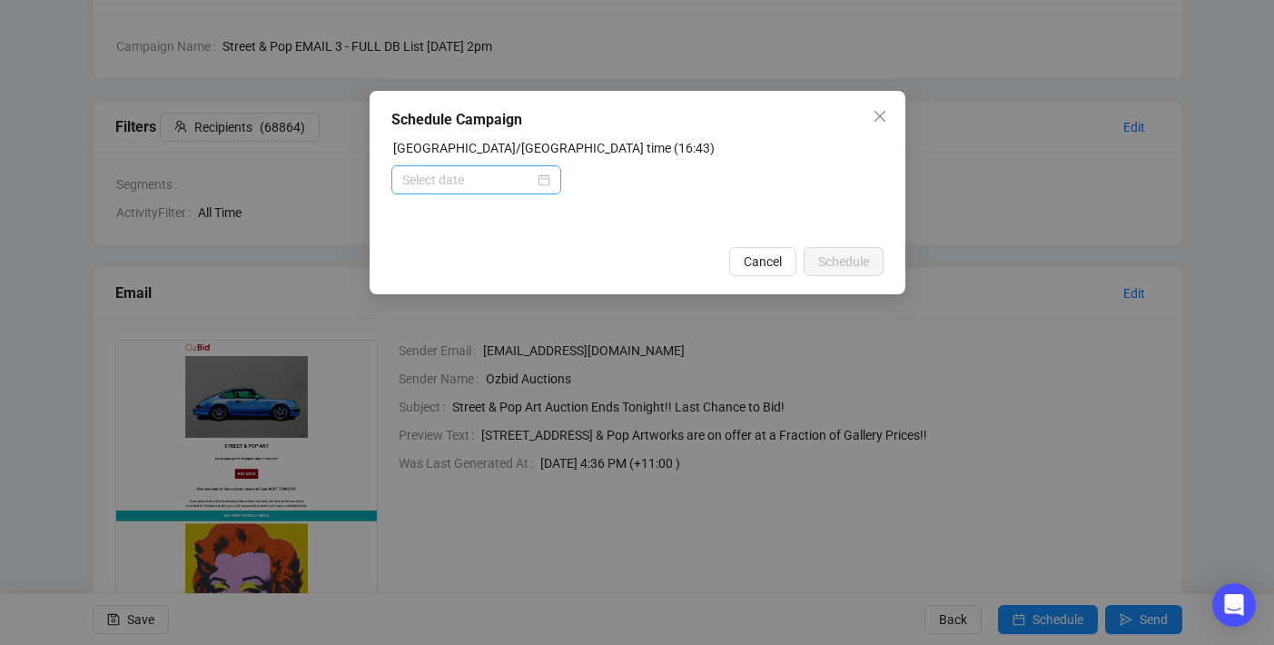
click at [548, 176] on div at bounding box center [476, 179] width 170 height 29
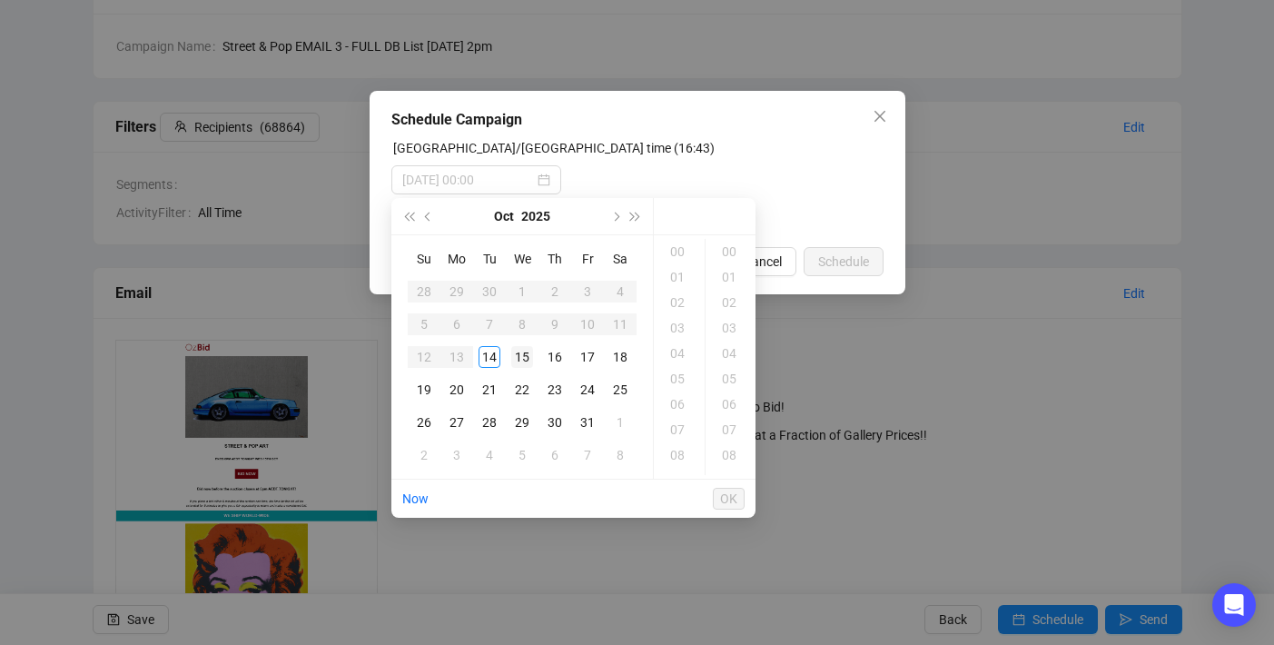
click at [522, 353] on div "15" at bounding box center [522, 357] width 22 height 22
click at [680, 378] on div "14" at bounding box center [679, 383] width 44 height 25
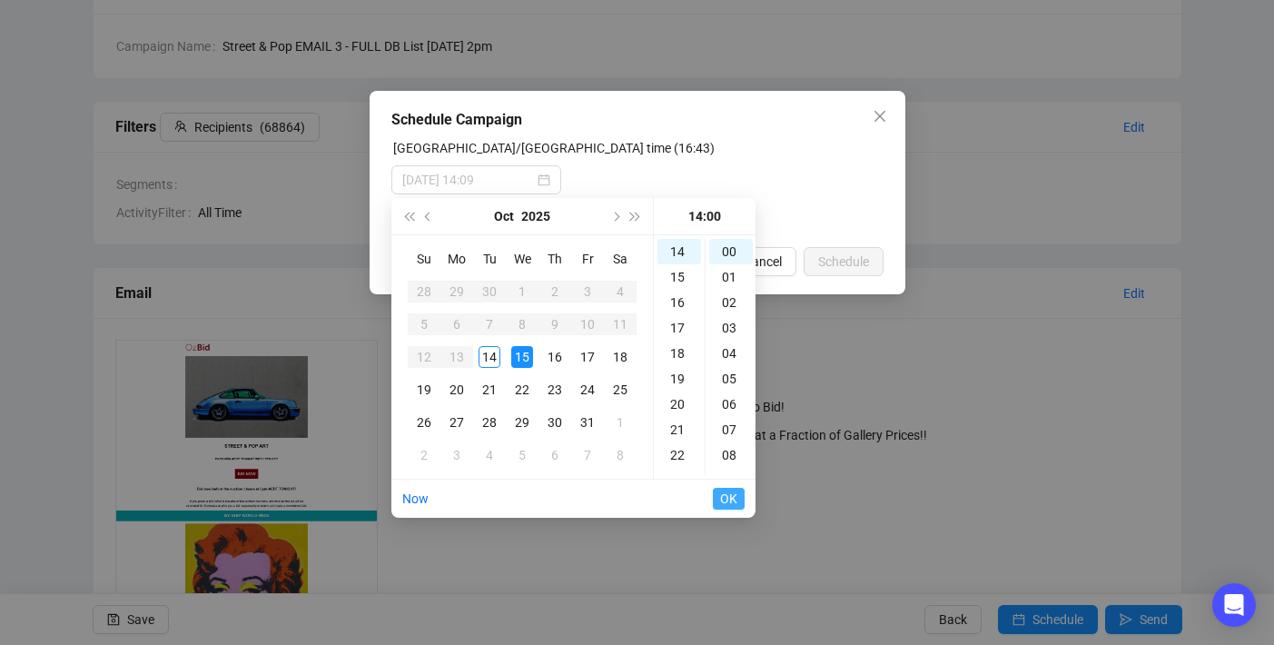
type input "2025-10-15 14:00"
click at [733, 498] on span "OK" at bounding box center [728, 498] width 17 height 35
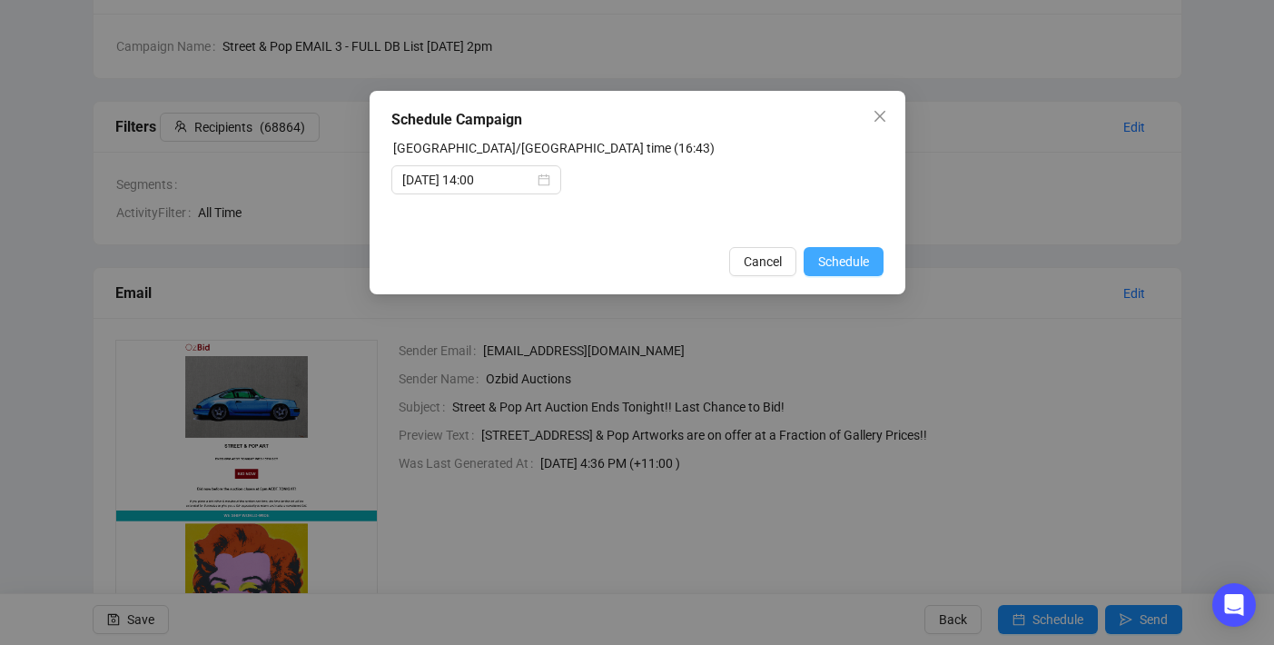
click at [844, 262] on span "Schedule" at bounding box center [843, 262] width 51 height 20
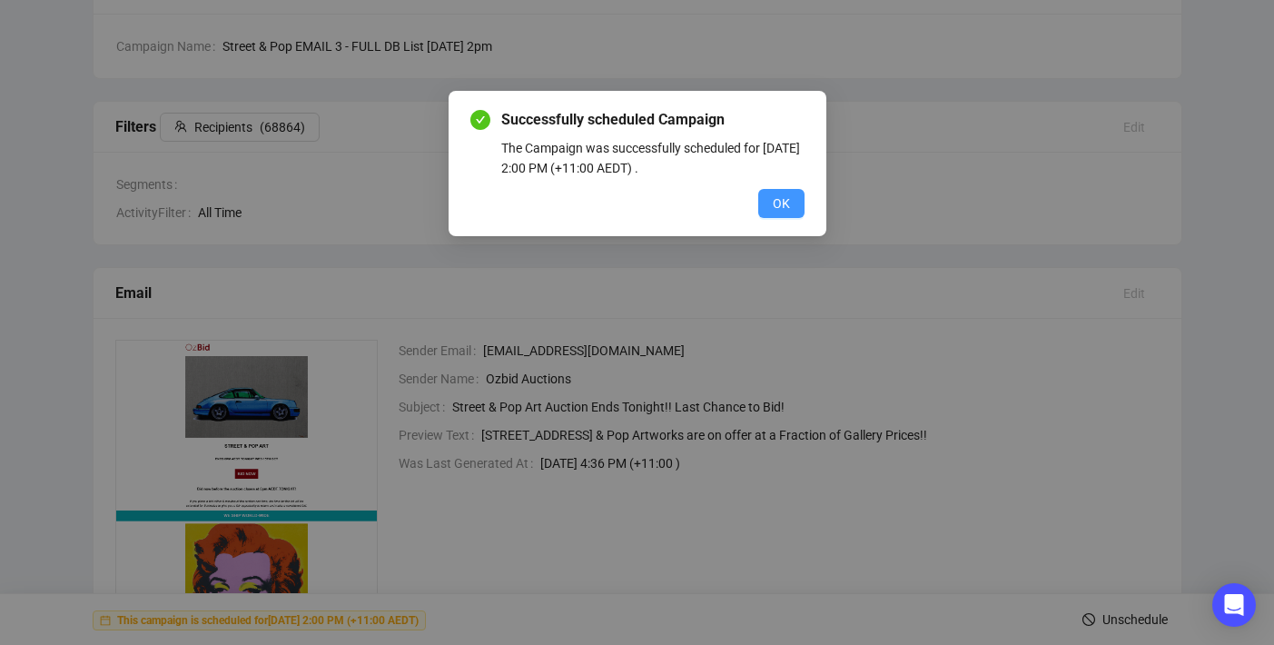
click at [765, 211] on button "OK" at bounding box center [781, 203] width 46 height 29
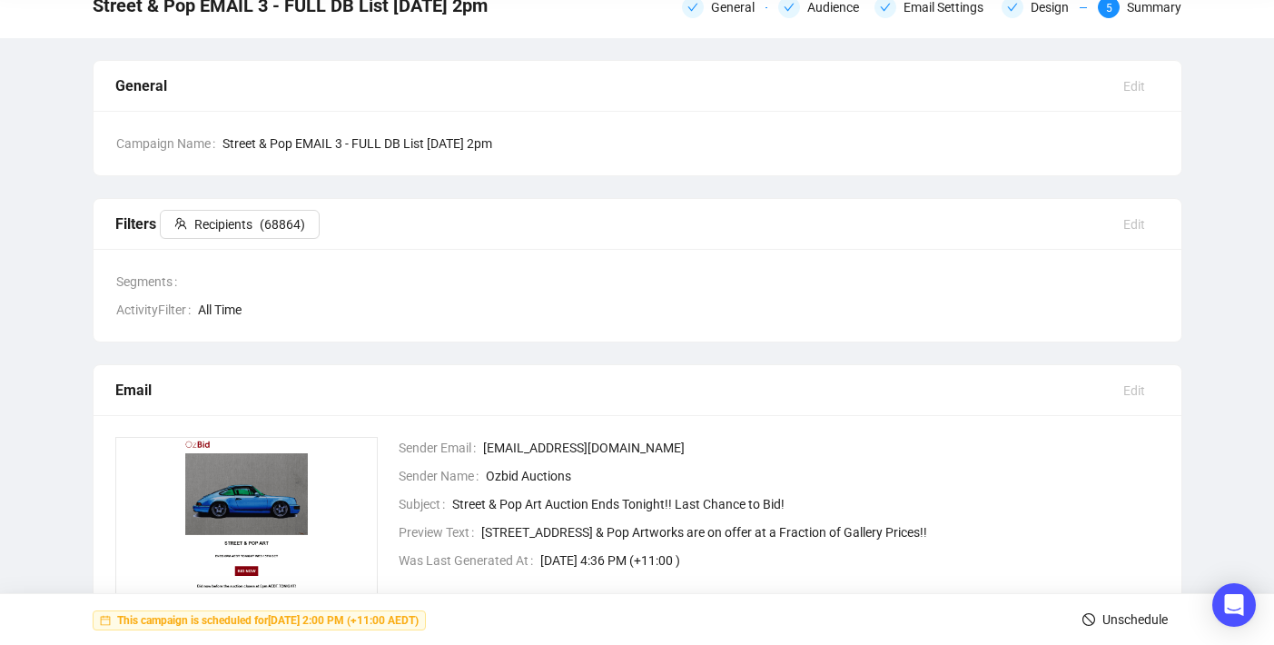
scroll to position [0, 0]
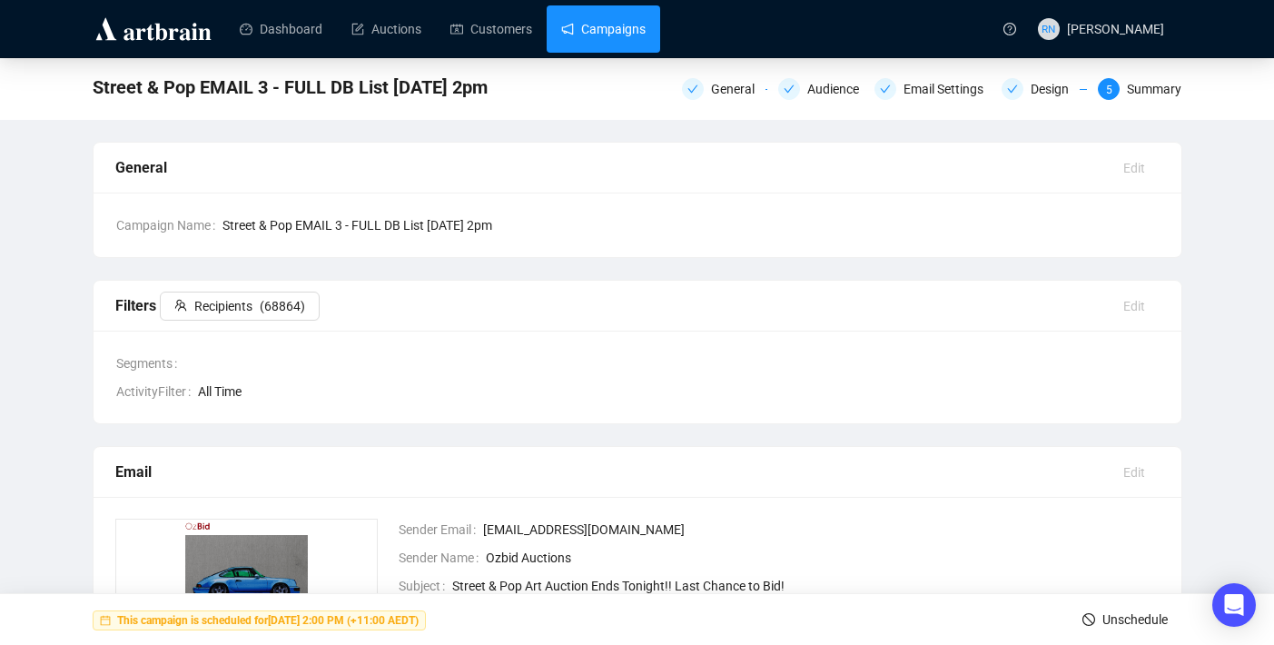
click at [645, 23] on link "Campaigns" at bounding box center [603, 28] width 84 height 47
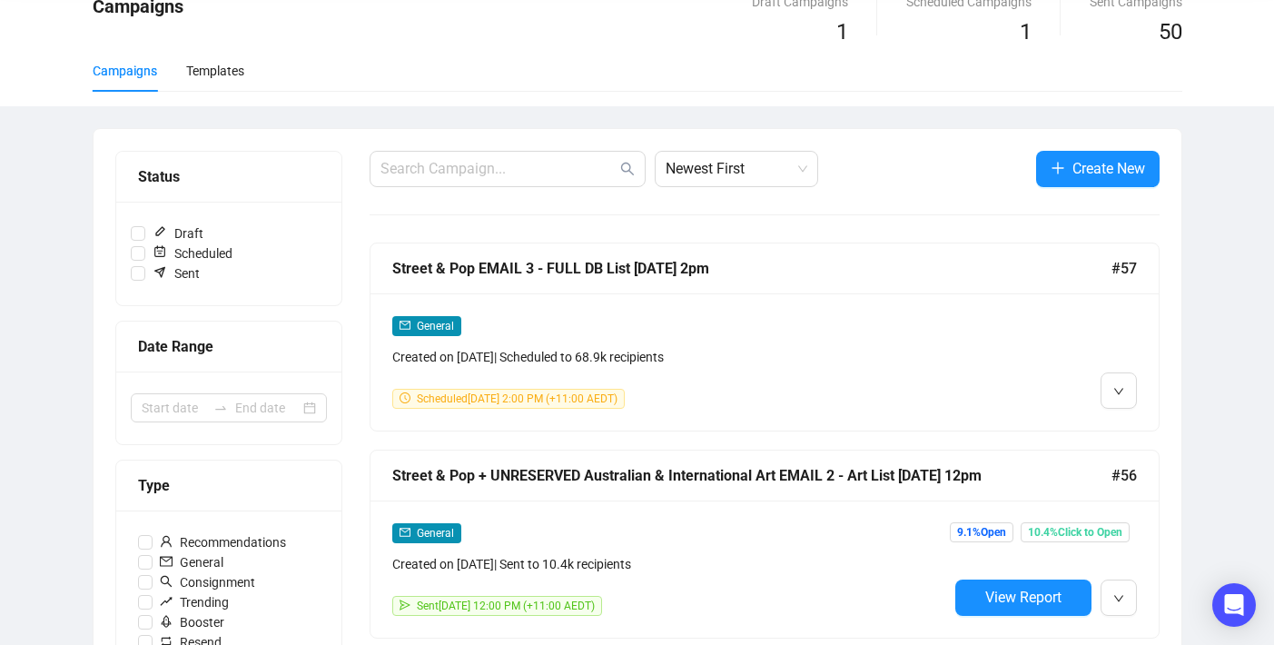
scroll to position [132, 0]
